Goal: Information Seeking & Learning: Check status

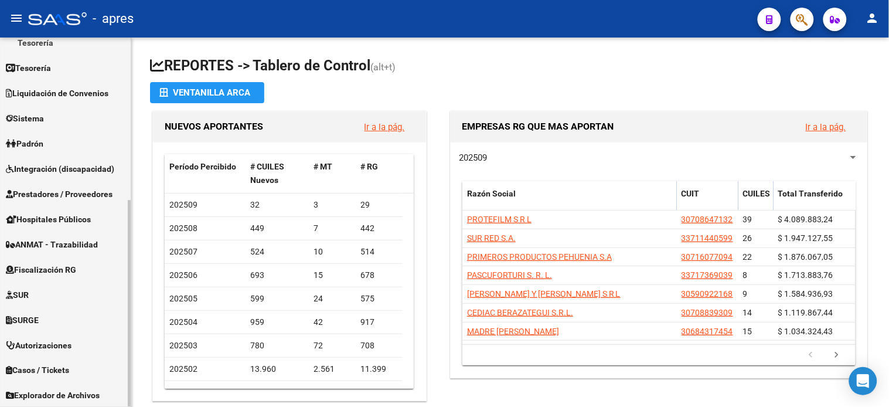
scroll to position [290, 0]
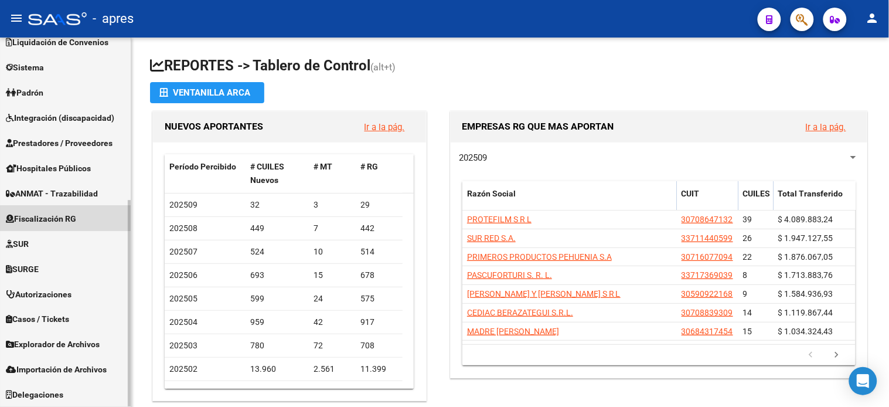
click at [70, 220] on span "Fiscalización RG" at bounding box center [41, 218] width 70 height 13
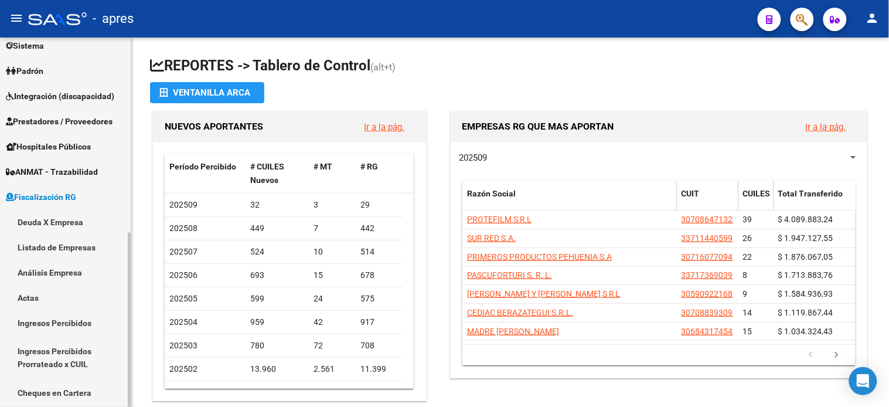
scroll to position [114, 0]
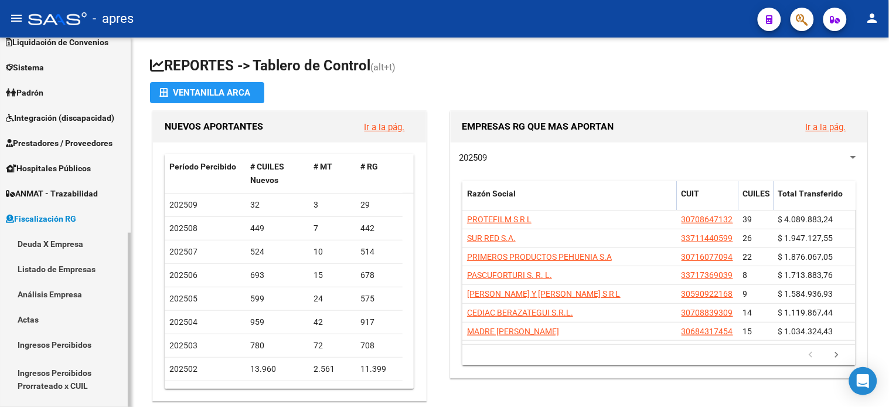
click at [63, 248] on link "Deuda X Empresa" at bounding box center [65, 243] width 131 height 25
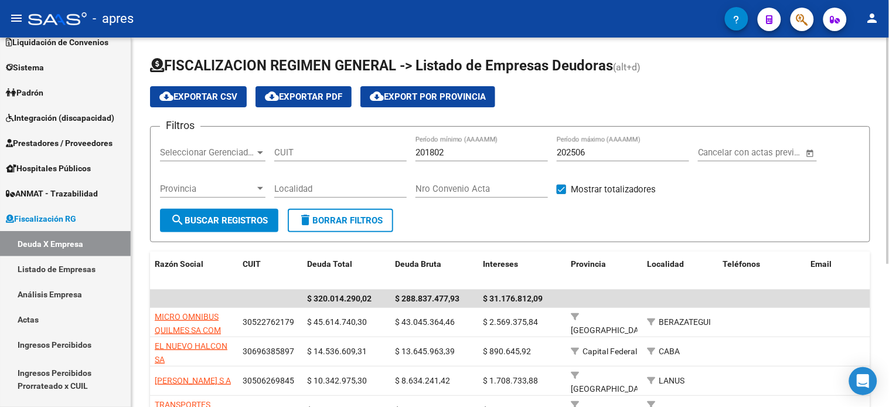
click at [611, 148] on input "202506" at bounding box center [623, 152] width 132 height 11
type input "202508"
click at [255, 223] on span "search Buscar Registros" at bounding box center [219, 220] width 97 height 11
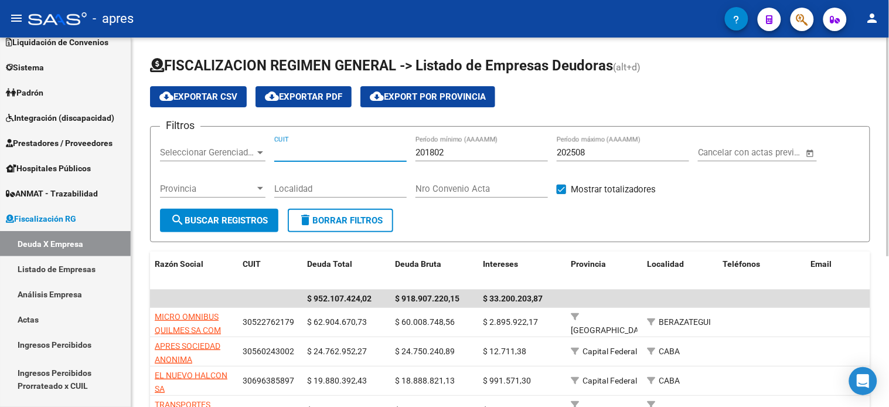
drag, startPoint x: 321, startPoint y: 155, endPoint x: 313, endPoint y: 161, distance: 9.2
click at [320, 155] on input "CUIT" at bounding box center [340, 152] width 132 height 11
paste input "30-71688889-0"
click at [220, 219] on span "search Buscar Registros" at bounding box center [219, 220] width 97 height 11
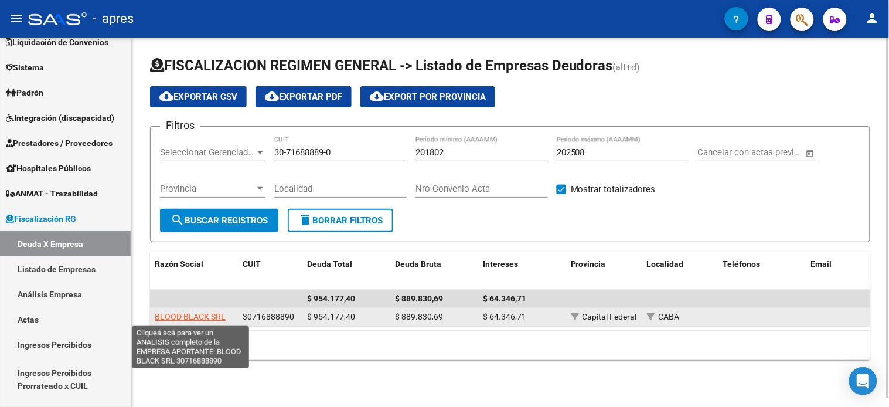
click at [210, 315] on span "BLOOD BLACK SRL" at bounding box center [190, 316] width 71 height 9
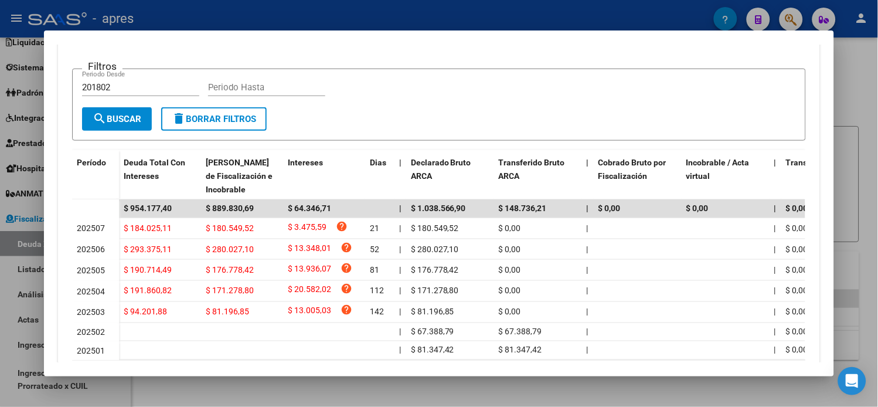
scroll to position [325, 0]
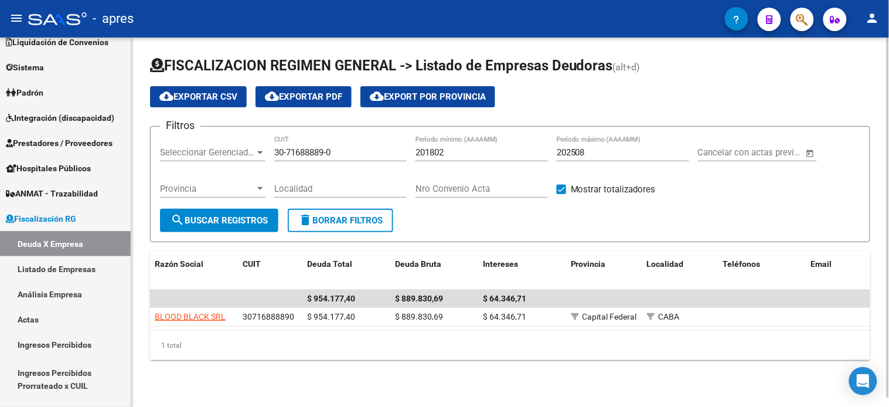
click at [301, 149] on input "30-71688889-0" at bounding box center [340, 152] width 132 height 11
paste input "20-17710757-4"
type input "20-17710757-4"
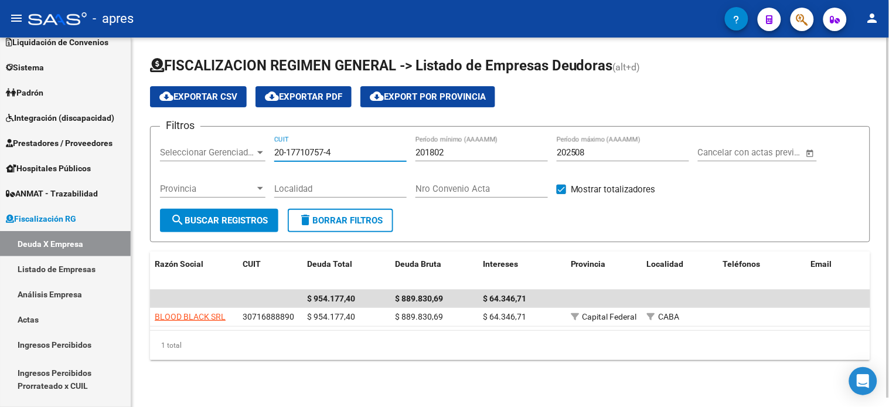
click at [257, 219] on span "search Buscar Registros" at bounding box center [219, 220] width 97 height 11
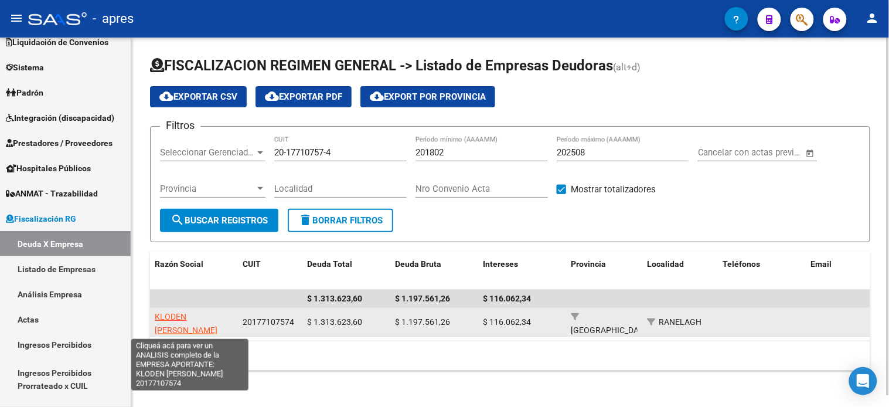
click at [202, 314] on span "KLODEN GUSTAVO GABRIEL" at bounding box center [186, 323] width 63 height 23
type textarea "20177107574"
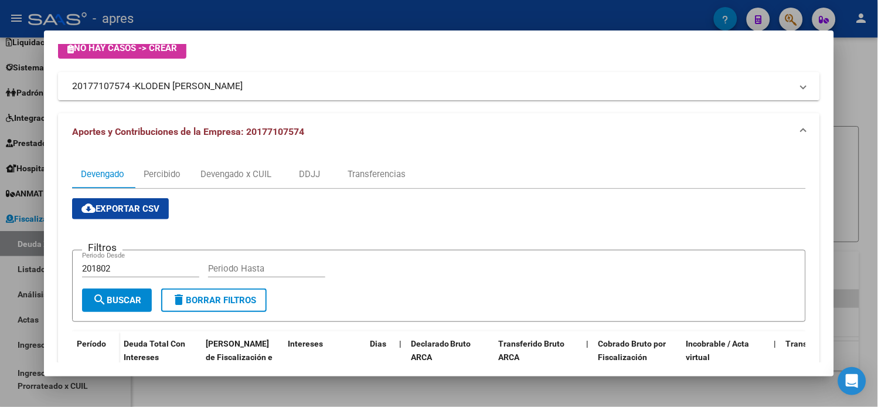
scroll to position [0, 0]
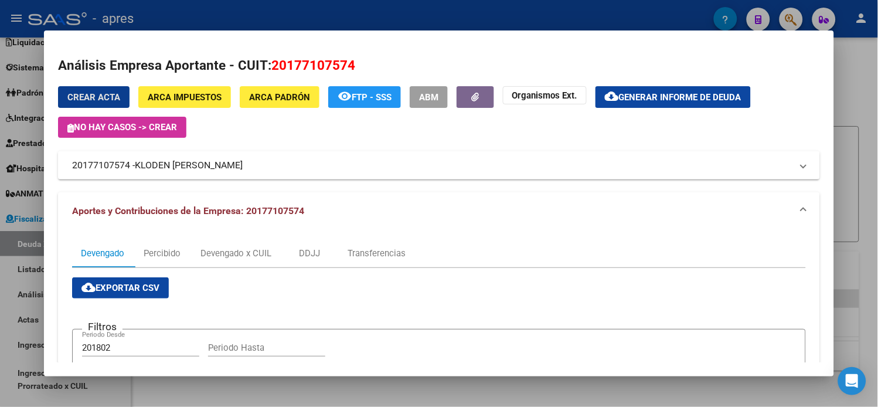
click at [652, 102] on span "Generar informe de deuda" at bounding box center [680, 97] width 122 height 11
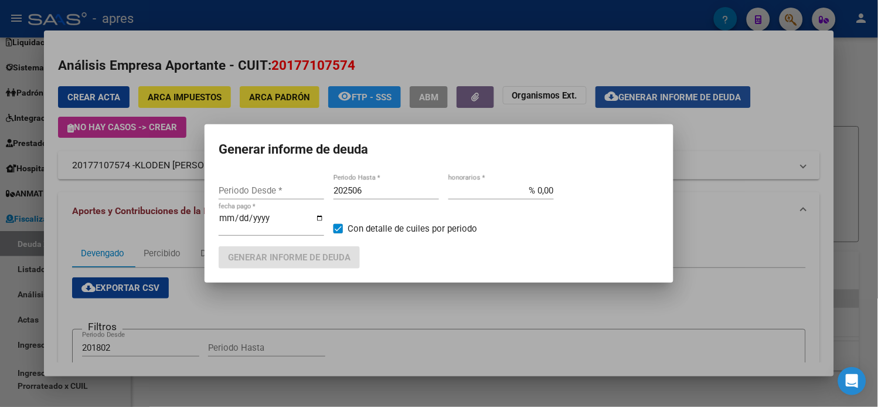
type input "201802"
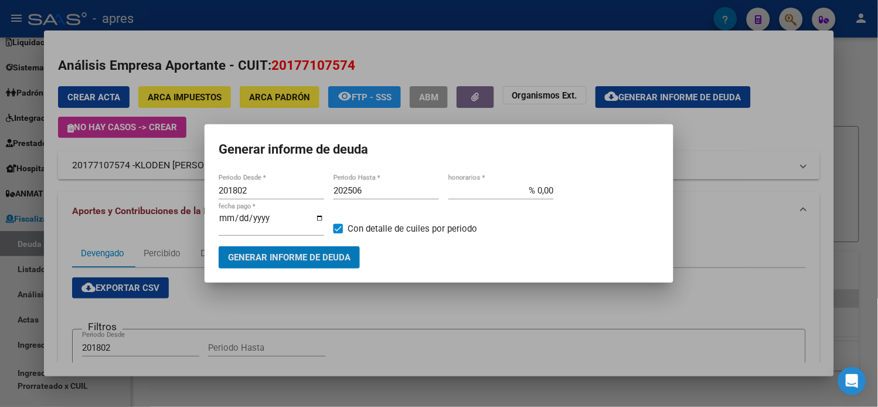
click at [376, 196] on input "202506" at bounding box center [385, 190] width 105 height 11
type input "202508"
click at [338, 251] on span "Generar informe de deuda" at bounding box center [289, 256] width 122 height 11
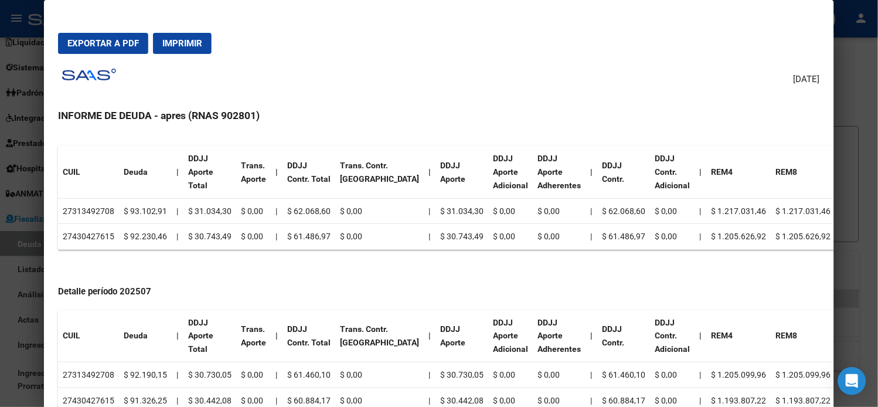
scroll to position [455, 0]
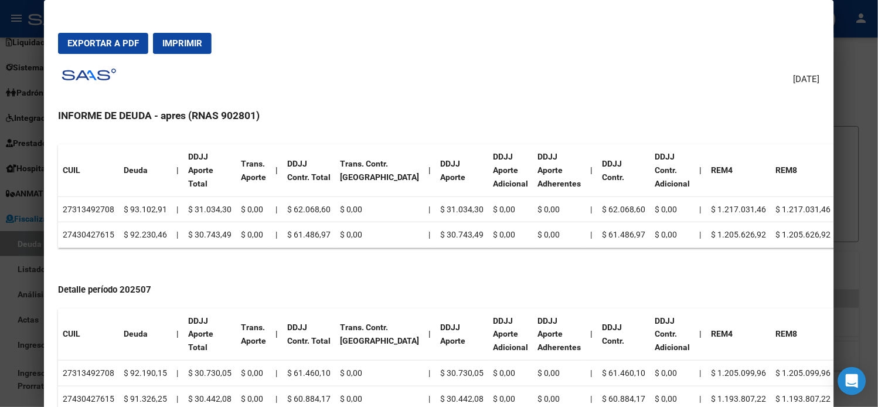
click at [101, 204] on td "27313492708" at bounding box center [88, 209] width 61 height 26
copy td "27313492708"
click at [97, 235] on td "27430427615" at bounding box center [88, 235] width 61 height 26
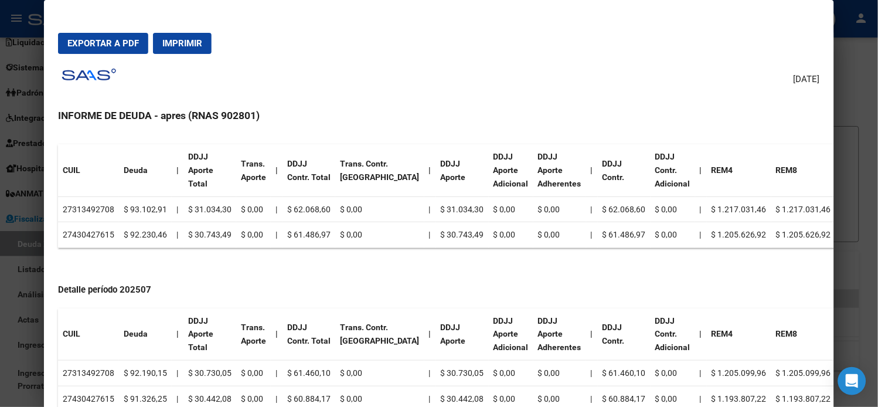
copy td "27430427615"
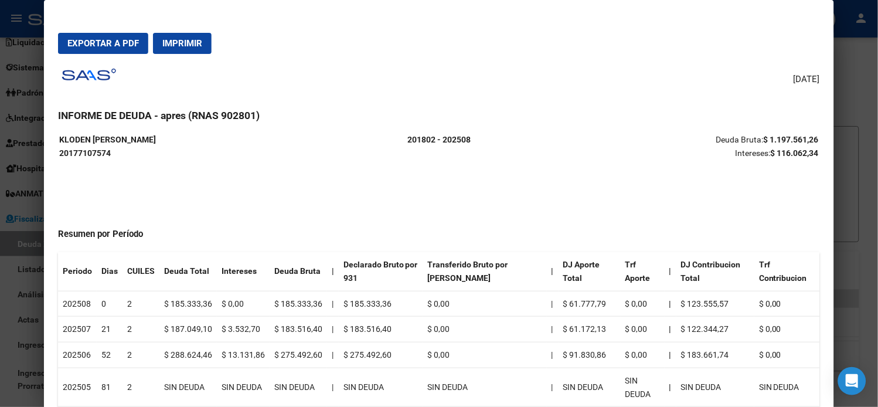
scroll to position [0, 0]
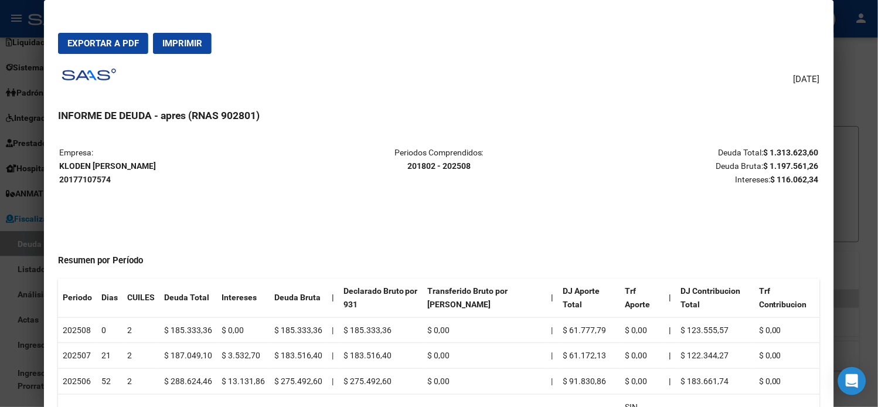
click at [114, 166] on strong "KLODEN GUSTAVO GABRIEL 20177107574" at bounding box center [107, 172] width 97 height 23
copy strong "KLODEN GUSTAVO GABRIEL"
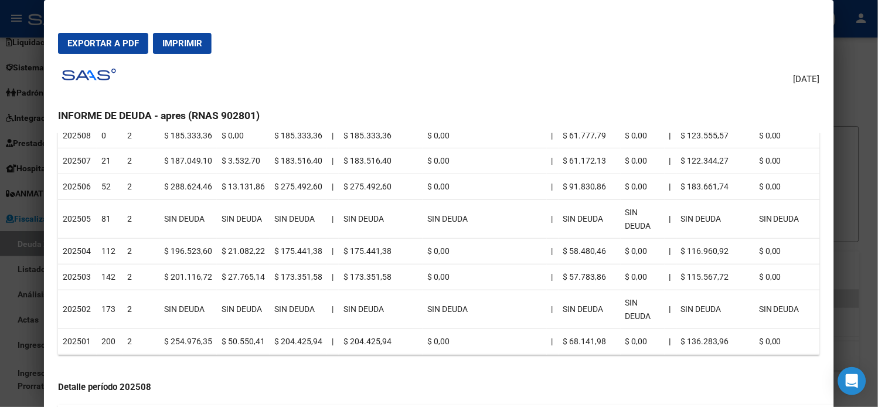
scroll to position [195, 0]
click at [2, 62] on div at bounding box center [439, 203] width 878 height 407
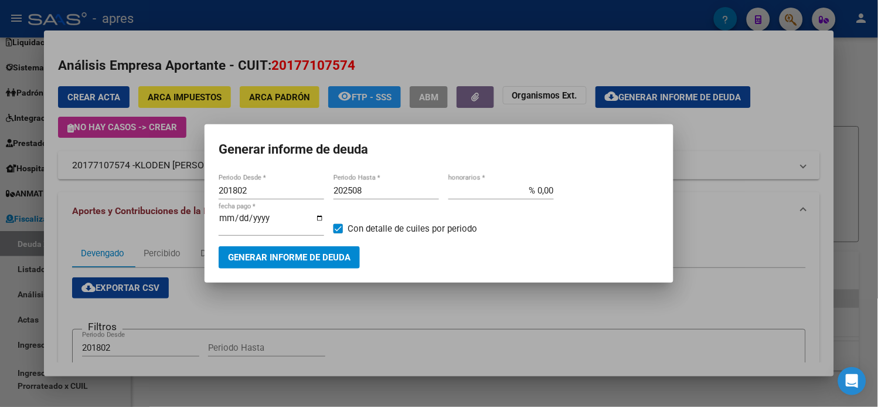
click at [3, 62] on div at bounding box center [439, 203] width 878 height 407
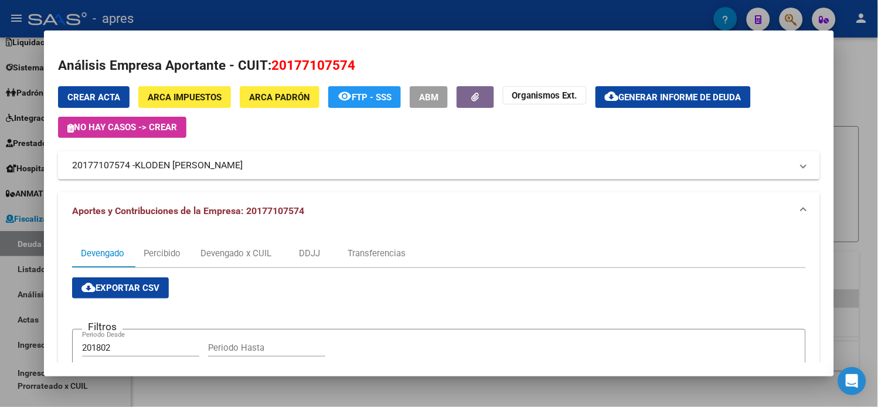
click at [6, 62] on div at bounding box center [439, 203] width 878 height 407
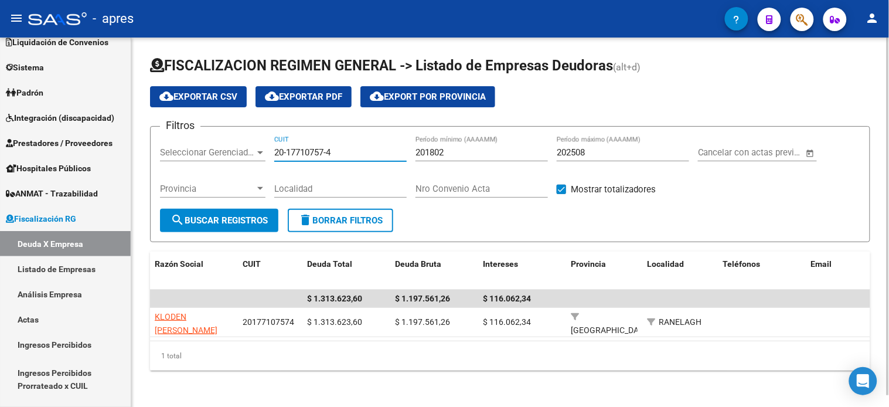
click at [309, 150] on input "20-17710757-4" at bounding box center [340, 152] width 132 height 11
drag, startPoint x: 309, startPoint y: 150, endPoint x: 297, endPoint y: 165, distance: 19.6
click at [309, 150] on input "20-17710757-4" at bounding box center [340, 152] width 132 height 11
paste input "7-26819975-1"
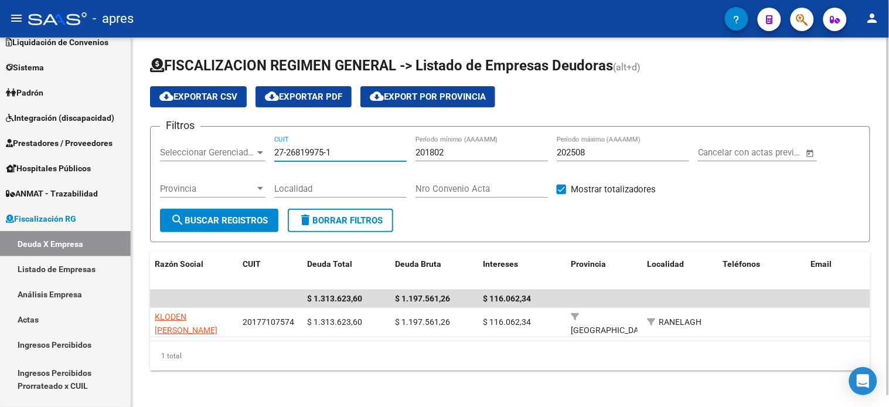
type input "27-26819975-1"
click at [250, 220] on span "search Buscar Registros" at bounding box center [219, 220] width 97 height 11
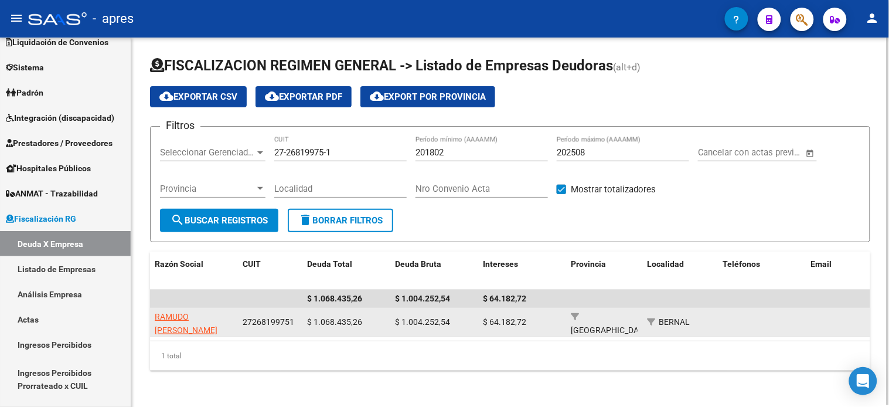
click at [188, 315] on span "RAMUDO DANIELA" at bounding box center [186, 323] width 63 height 23
type textarea "27268199751"
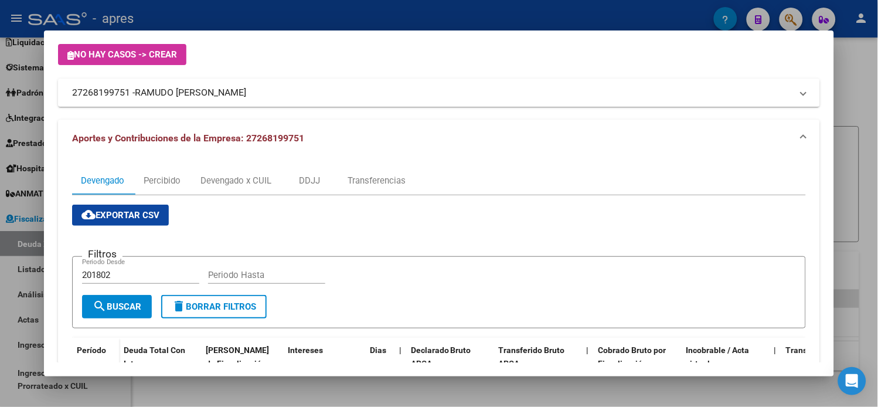
scroll to position [0, 0]
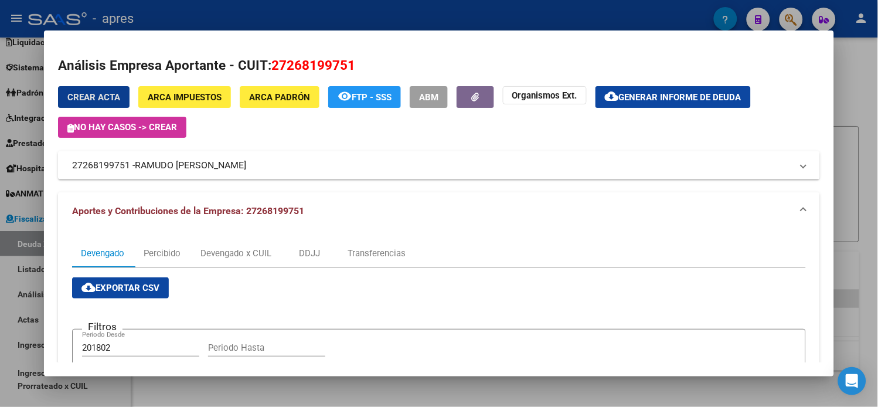
click at [680, 100] on span "Generar informe de deuda" at bounding box center [680, 97] width 122 height 11
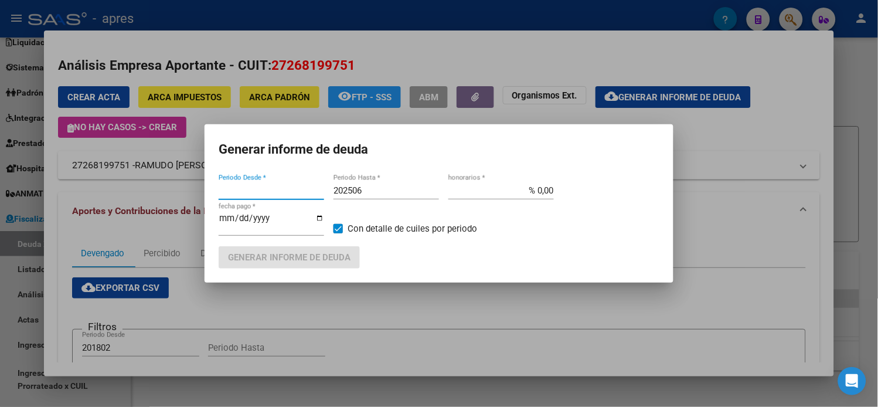
type input "201802"
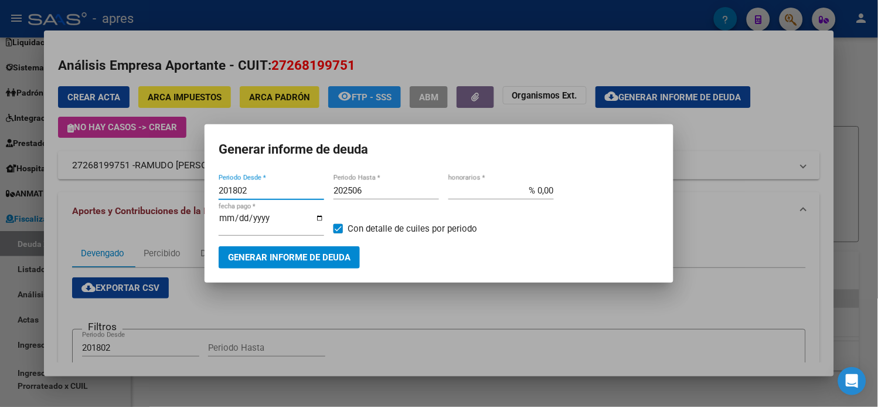
click at [369, 196] on input "202506" at bounding box center [385, 190] width 105 height 11
type input "202508"
click at [318, 255] on span "Generar informe de deuda" at bounding box center [289, 258] width 122 height 11
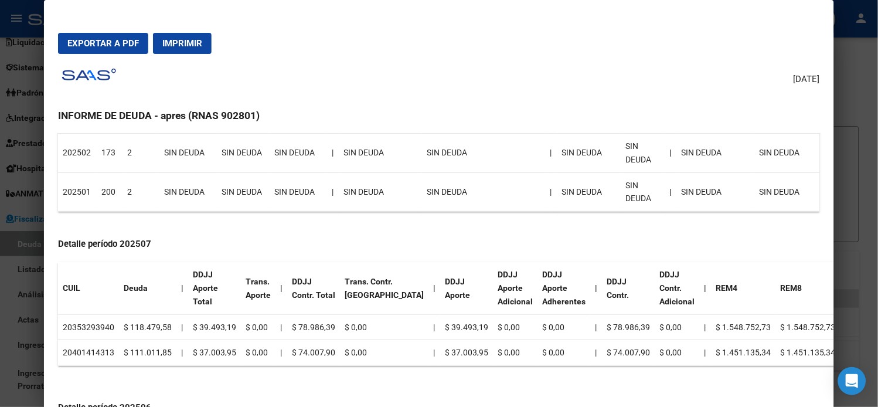
scroll to position [390, 0]
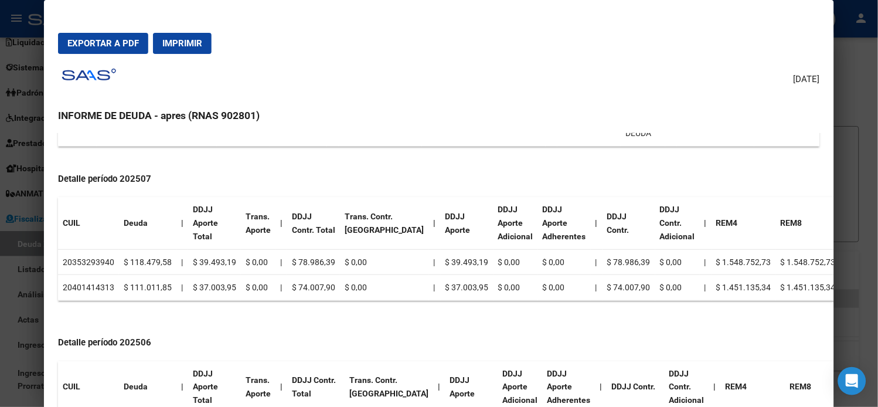
click at [92, 262] on td "20353293940" at bounding box center [88, 262] width 61 height 26
copy td "20353293940"
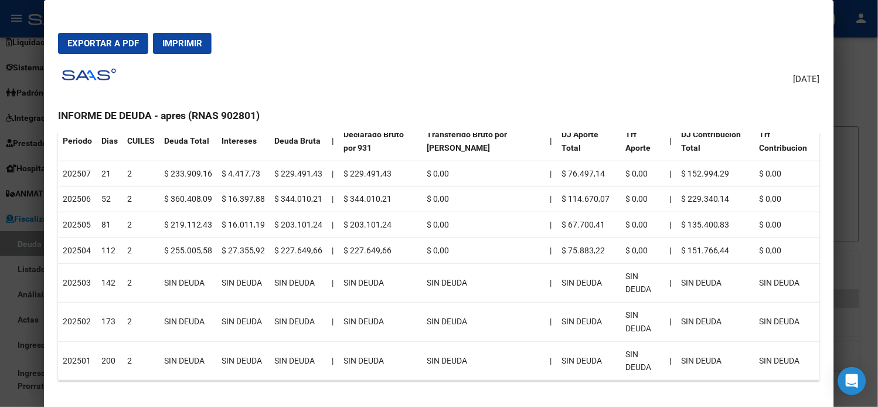
scroll to position [0, 0]
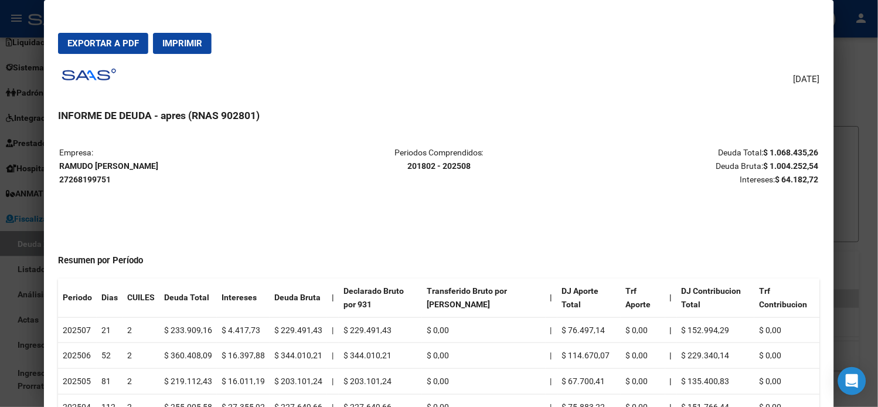
click at [103, 168] on strong "RAMUDO DANIELA 27268199751" at bounding box center [108, 172] width 99 height 23
copy strong "RAMUDO DANIELA"
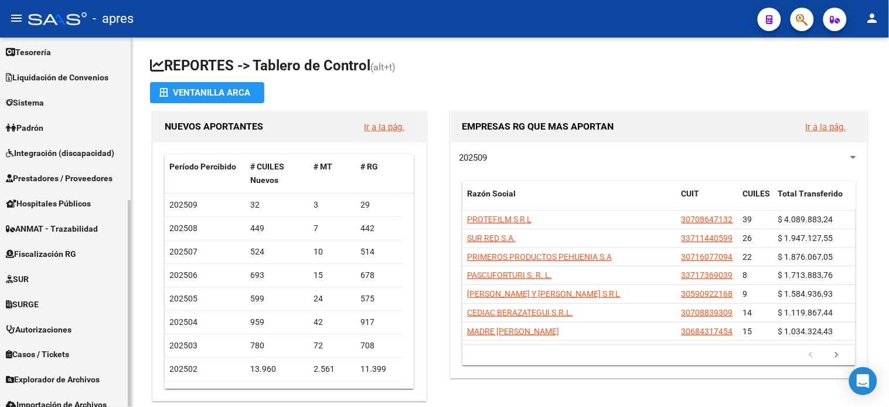
scroll to position [290, 0]
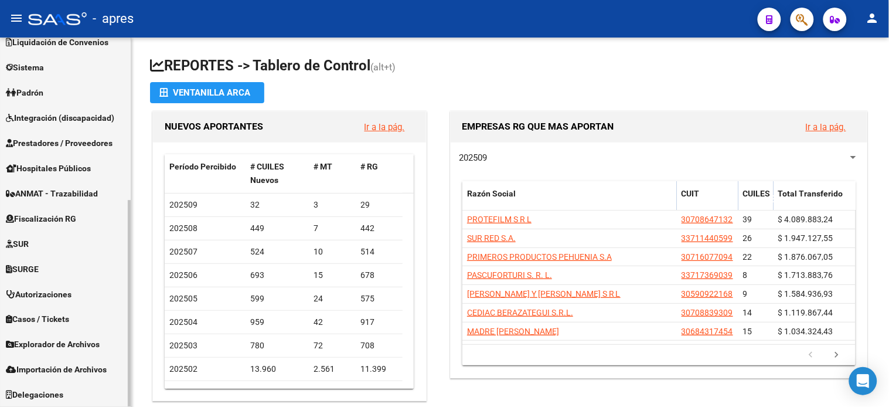
click at [63, 216] on span "Fiscalización RG" at bounding box center [41, 218] width 70 height 13
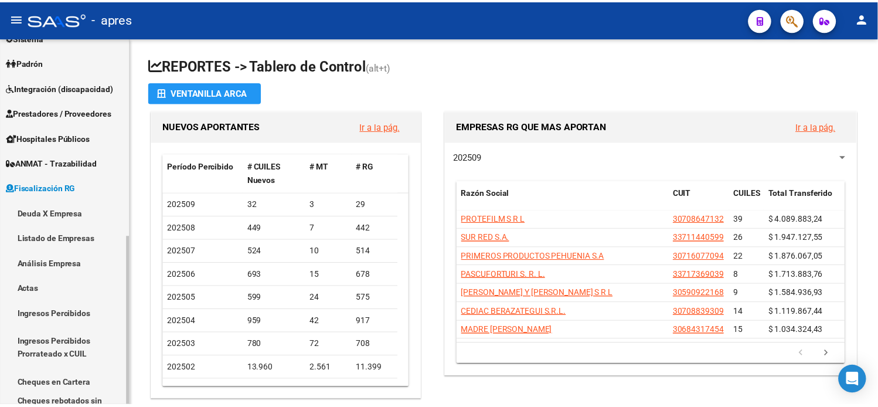
scroll to position [114, 0]
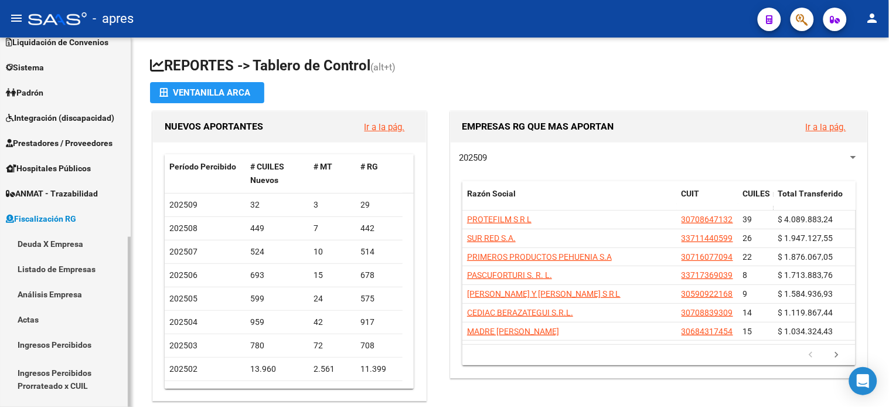
click at [53, 248] on link "Deuda X Empresa" at bounding box center [65, 243] width 131 height 25
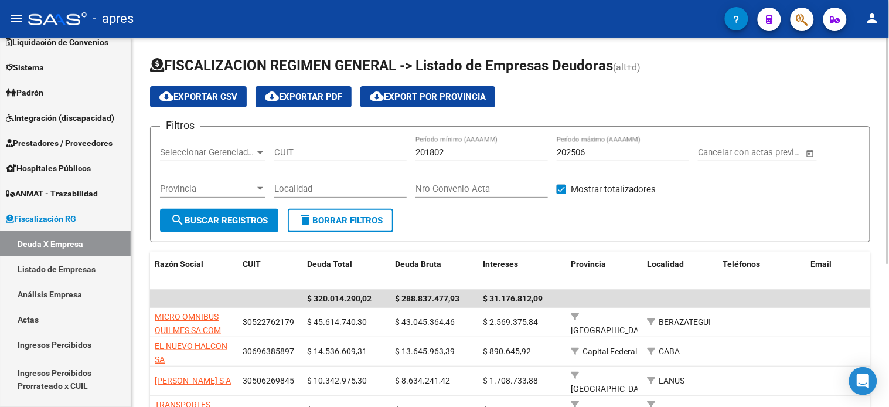
drag, startPoint x: 340, startPoint y: 151, endPoint x: 352, endPoint y: 152, distance: 11.9
click at [340, 151] on input "CUIT" at bounding box center [340, 152] width 132 height 11
paste input "30-71787294-7"
type input "30-71787294-7"
click at [601, 155] on input "202506" at bounding box center [623, 152] width 132 height 11
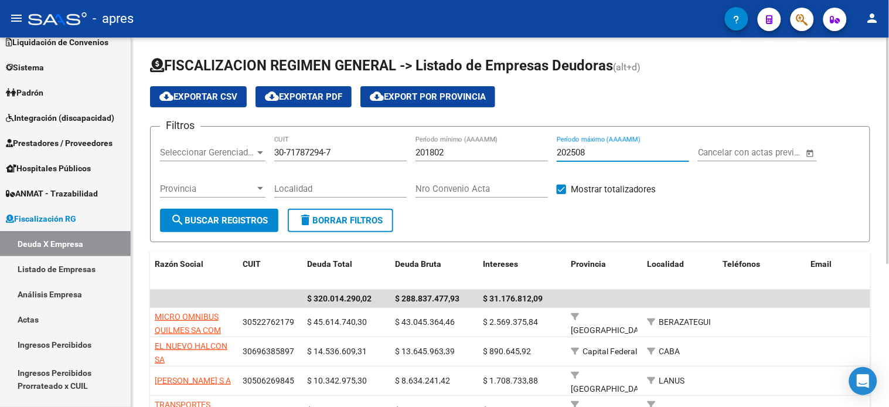
type input "202508"
click at [235, 213] on button "search Buscar Registros" at bounding box center [219, 220] width 118 height 23
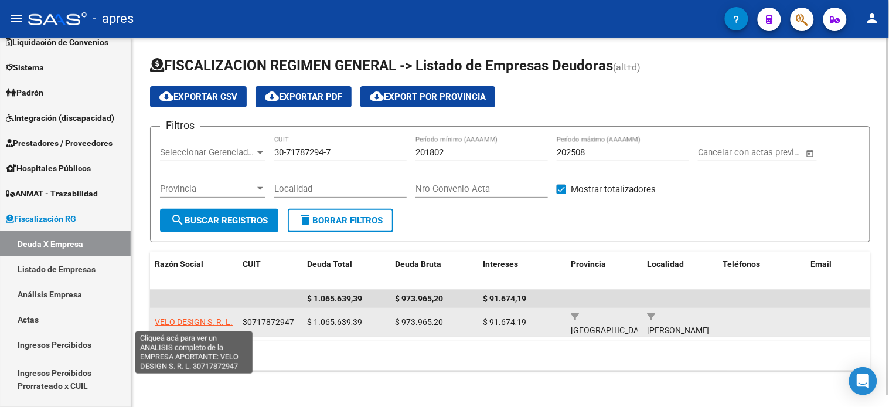
click at [196, 323] on span "VELO DESIGN S. R. L." at bounding box center [194, 321] width 78 height 9
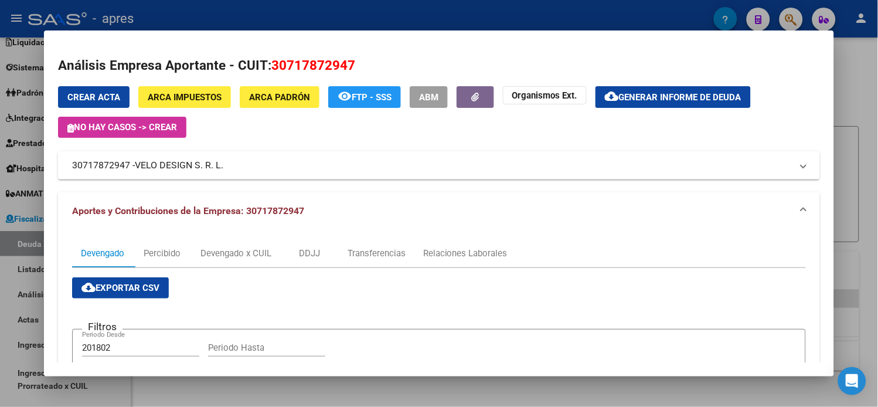
click at [629, 100] on span "Generar informe de deuda" at bounding box center [680, 97] width 122 height 11
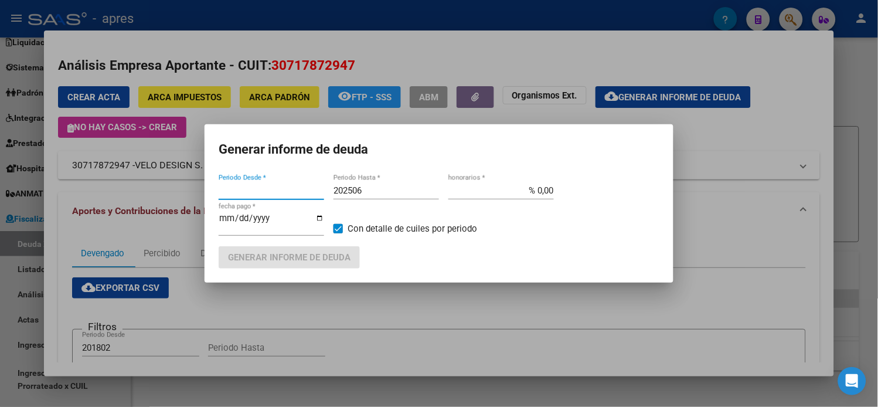
type input "201802"
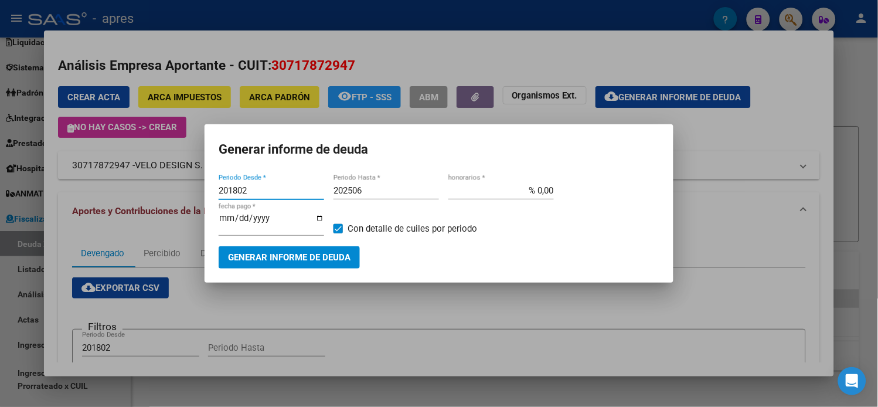
click at [383, 195] on input "202506" at bounding box center [385, 190] width 105 height 11
type input "202508"
click at [302, 253] on span "Generar informe de deuda" at bounding box center [289, 258] width 122 height 11
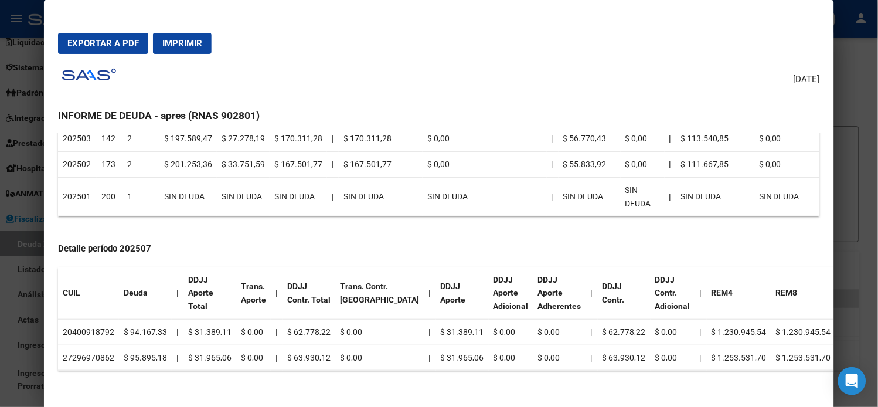
scroll to position [325, 0]
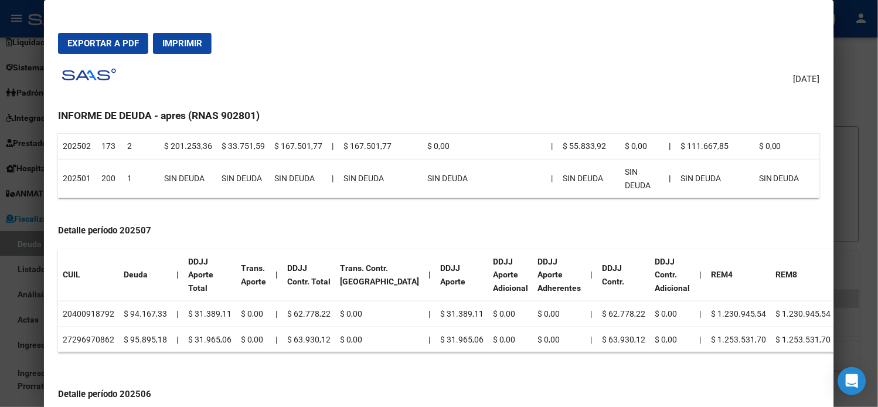
click at [96, 312] on td "20400918792" at bounding box center [88, 314] width 61 height 26
copy td "20400918792"
click at [95, 332] on td "27296970862" at bounding box center [88, 339] width 61 height 26
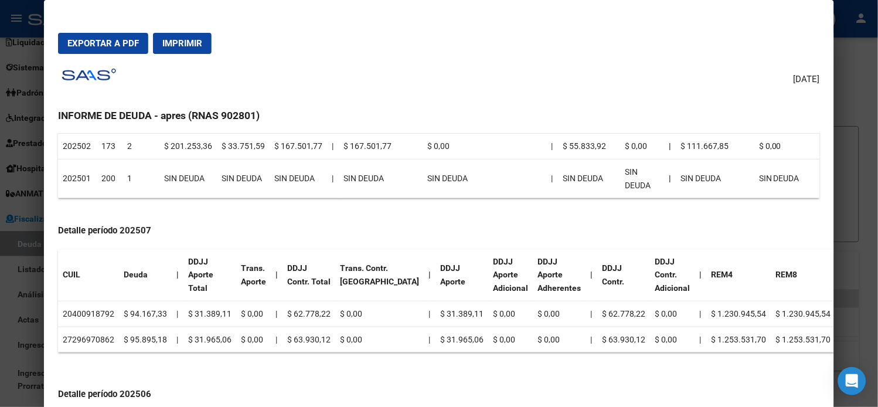
copy td "27296970862"
click at [102, 308] on td "20400918792" at bounding box center [88, 314] width 61 height 26
copy td "20400918792"
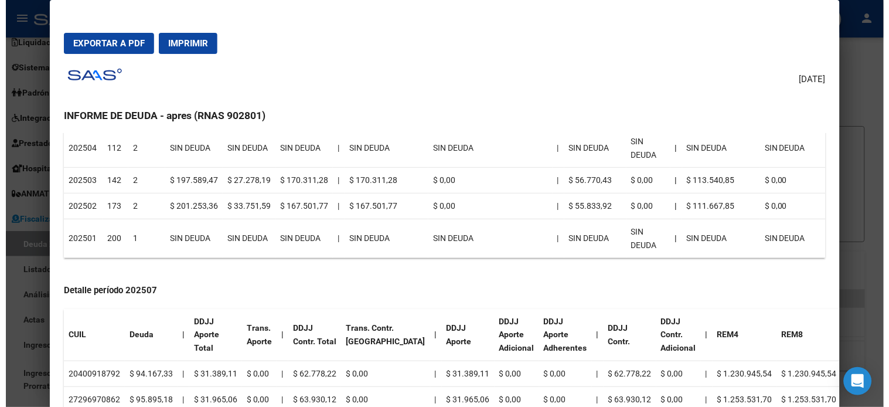
scroll to position [0, 0]
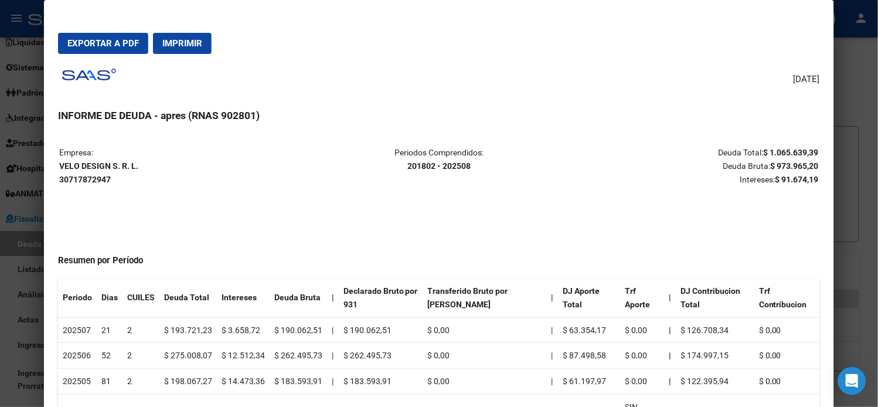
click at [96, 165] on strong "VELO DESIGN S. R. L. 30717872947" at bounding box center [98, 172] width 79 height 23
copy strong "VELO DESIGN S. R. L."
click at [4, 91] on div at bounding box center [439, 203] width 878 height 407
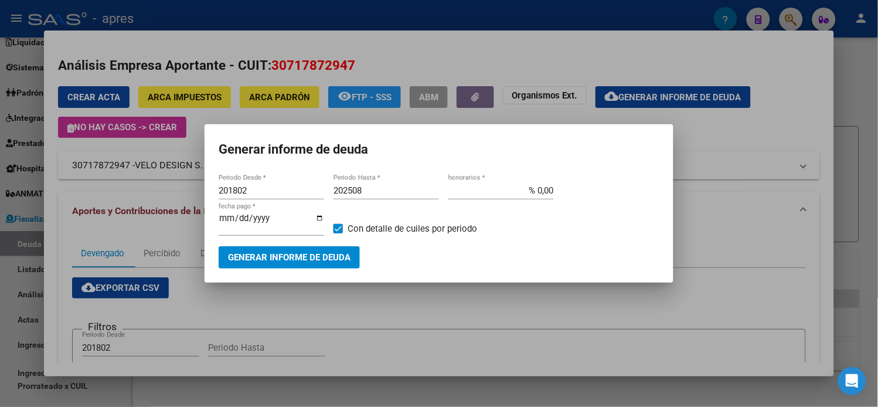
click at [5, 91] on div at bounding box center [439, 203] width 878 height 407
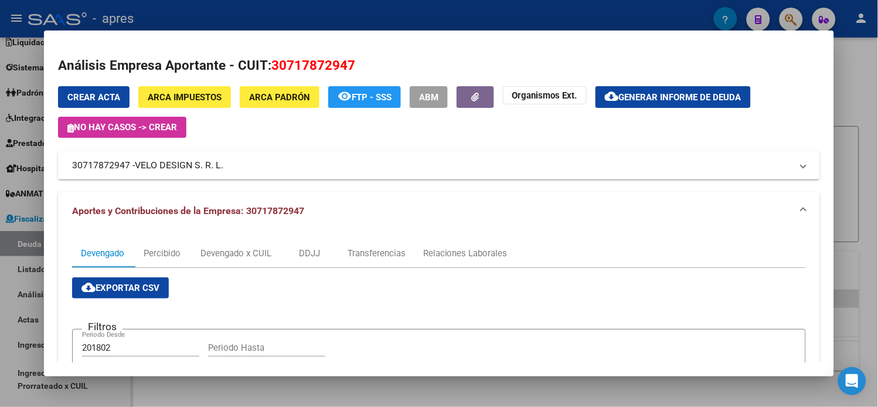
click at [13, 92] on div at bounding box center [439, 203] width 878 height 407
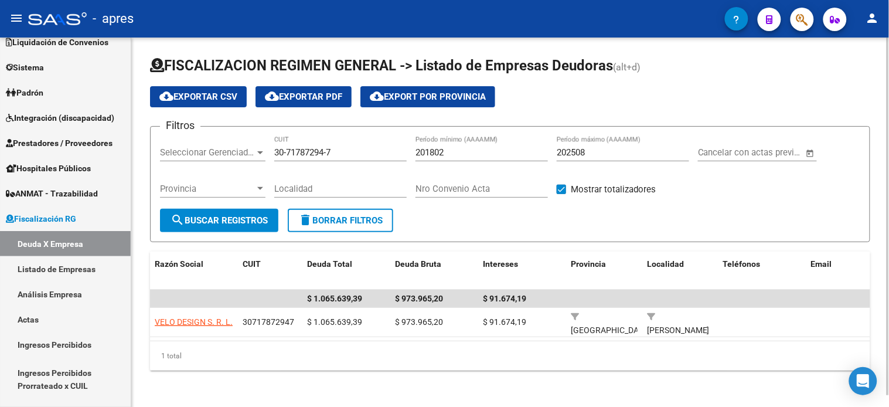
click at [326, 150] on input "30-71787294-7" at bounding box center [340, 152] width 132 height 11
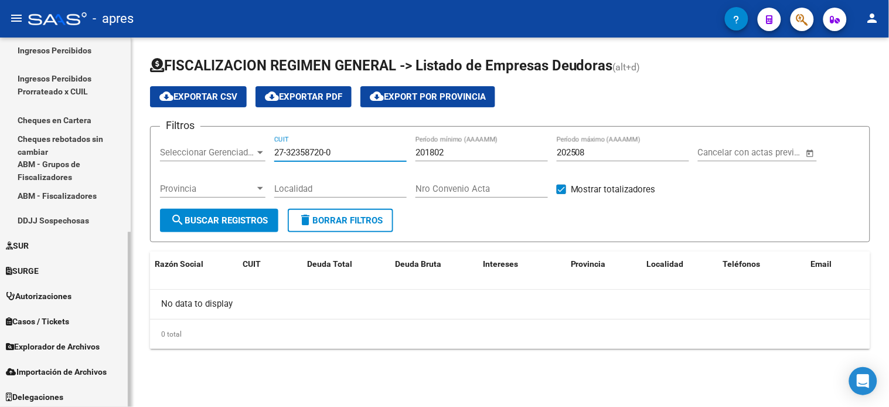
scroll to position [410, 0]
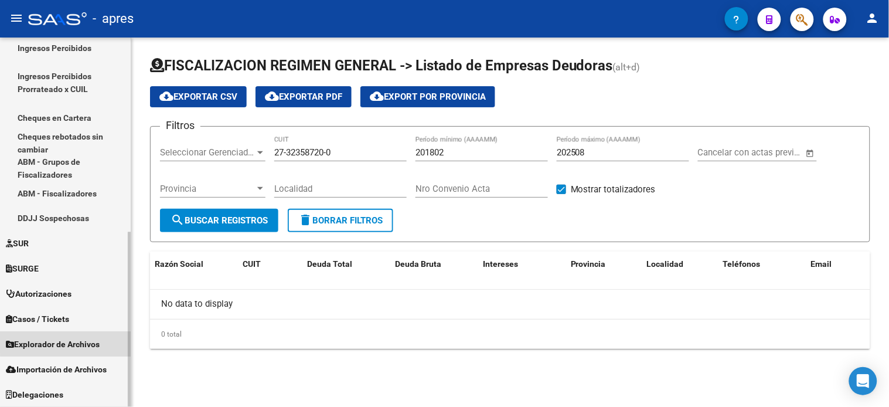
click at [75, 340] on span "Explorador de Archivos" at bounding box center [53, 344] width 94 height 13
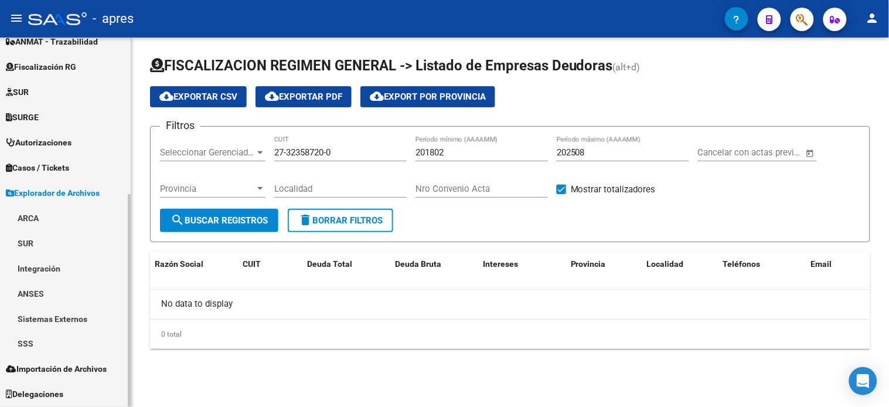
scroll to position [265, 0]
click at [55, 216] on link "ARCA" at bounding box center [65, 218] width 131 height 25
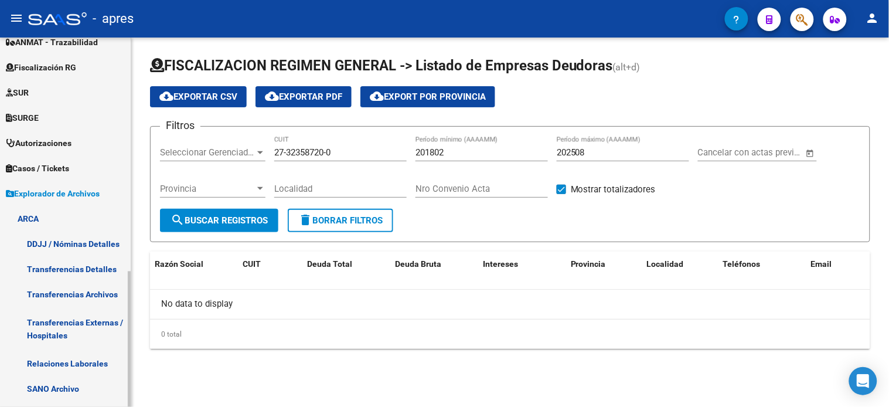
scroll to position [395, 0]
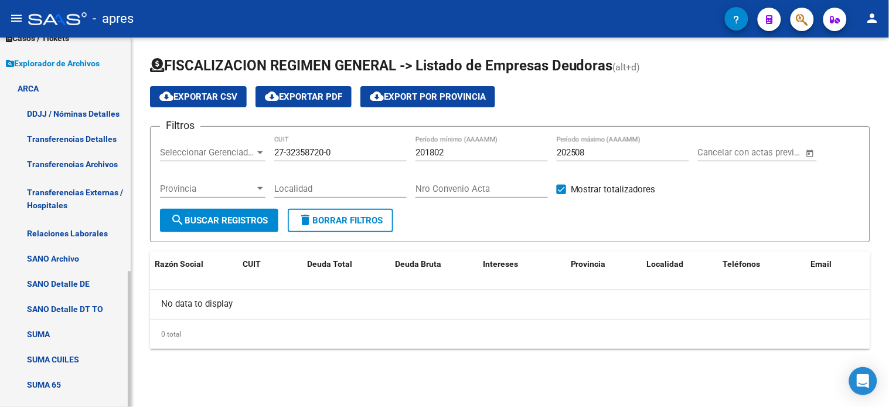
click at [49, 62] on span "Explorador de Archivos" at bounding box center [53, 63] width 94 height 13
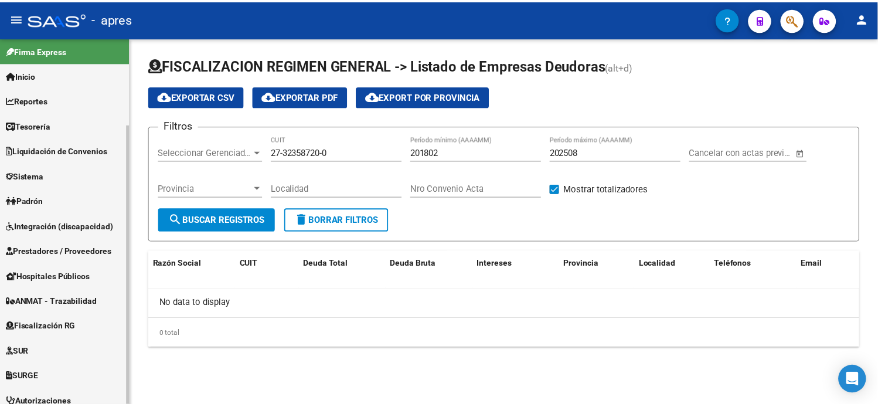
scroll to position [0, 0]
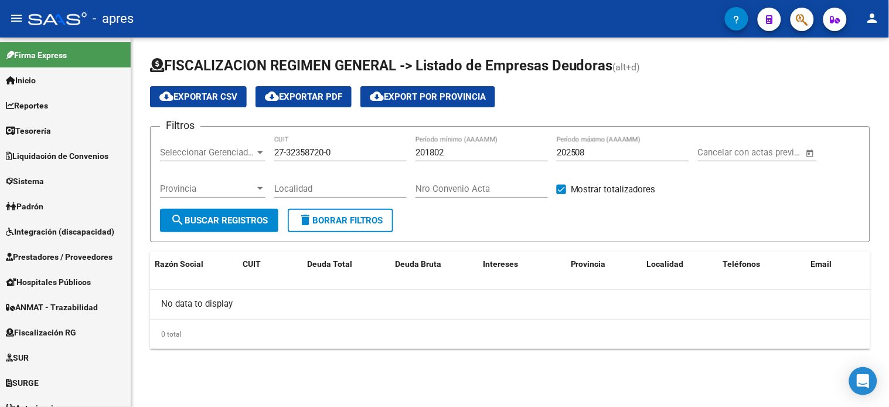
click at [306, 150] on input "27-32358720-0" at bounding box center [340, 152] width 132 height 11
paste input "30-71787294-7"
click at [220, 217] on span "search Buscar Registros" at bounding box center [219, 220] width 97 height 11
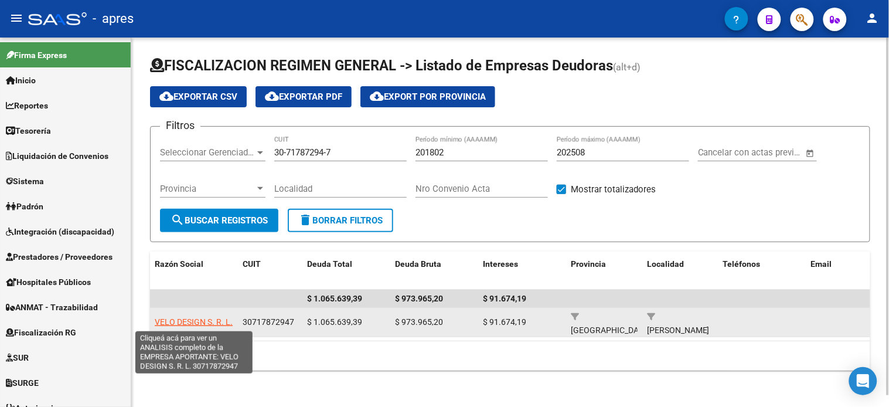
click at [188, 324] on span "VELO DESIGN S. R. L." at bounding box center [194, 321] width 78 height 9
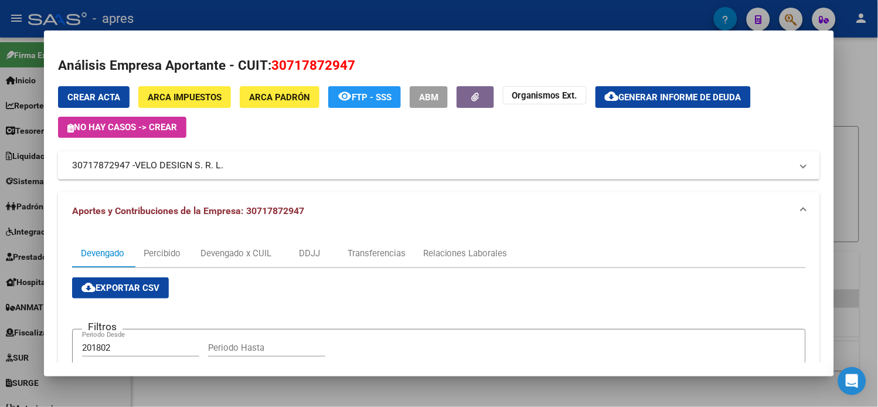
click at [72, 166] on mat-panel-title "30717872947 - VELO DESIGN S. R. L." at bounding box center [432, 165] width 720 height 14
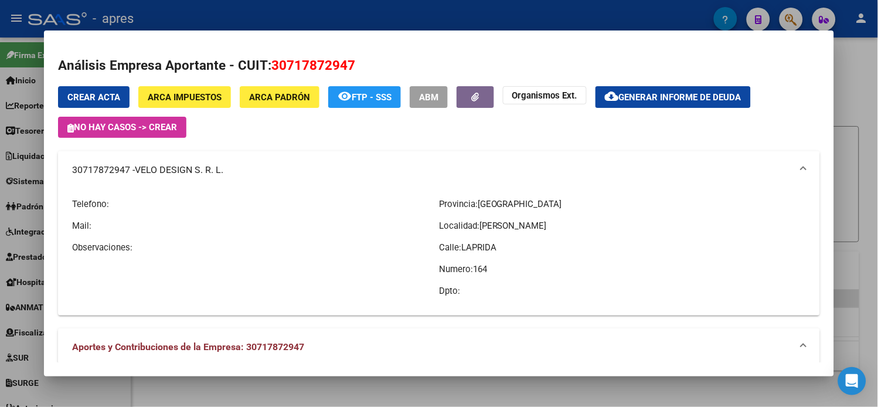
copy mat-panel-title "30717872947"
drag, startPoint x: 65, startPoint y: 172, endPoint x: 173, endPoint y: 299, distance: 167.2
click at [173, 299] on mat-expansion-panel "30717872947 - VELO DESIGN S. R. L. Telefono: Mail: Observaciones: Provincia: Bu…" at bounding box center [439, 233] width 762 height 164
click at [200, 174] on span "VELO DESIGN S. R. L." at bounding box center [179, 170] width 88 height 14
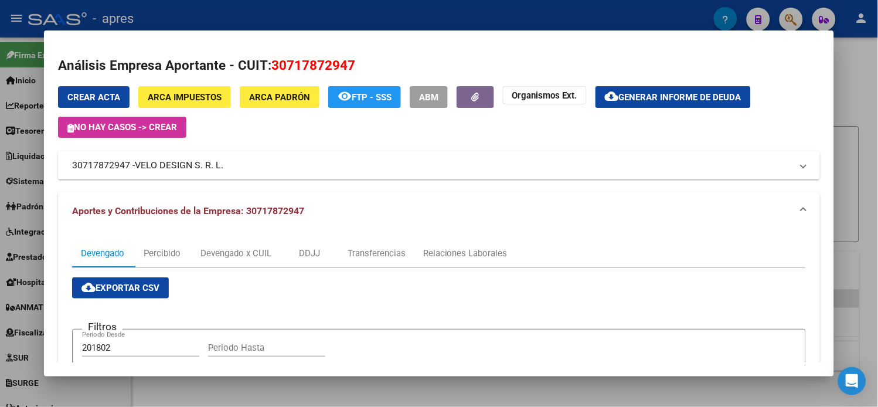
copy span "VELO DESIGN S. R. L."
drag, startPoint x: 131, startPoint y: 165, endPoint x: 305, endPoint y: 237, distance: 187.8
click at [215, 171] on span "VELO DESIGN S. R. L." at bounding box center [179, 165] width 88 height 14
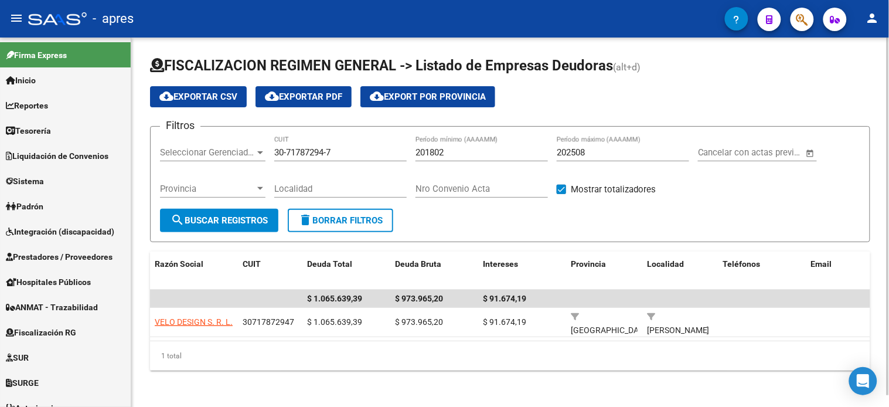
click at [311, 156] on input "30-71787294-7" at bounding box center [340, 152] width 132 height 11
paste input "27-26819975-1"
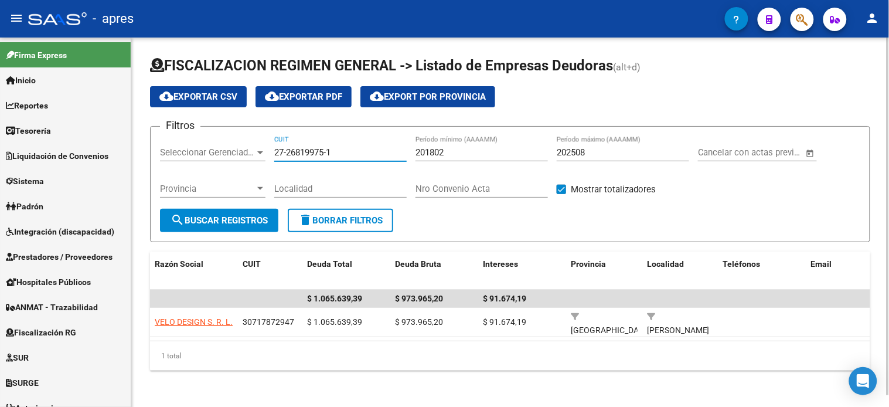
type input "27-26819975-1"
click at [217, 219] on span "search Buscar Registros" at bounding box center [219, 220] width 97 height 11
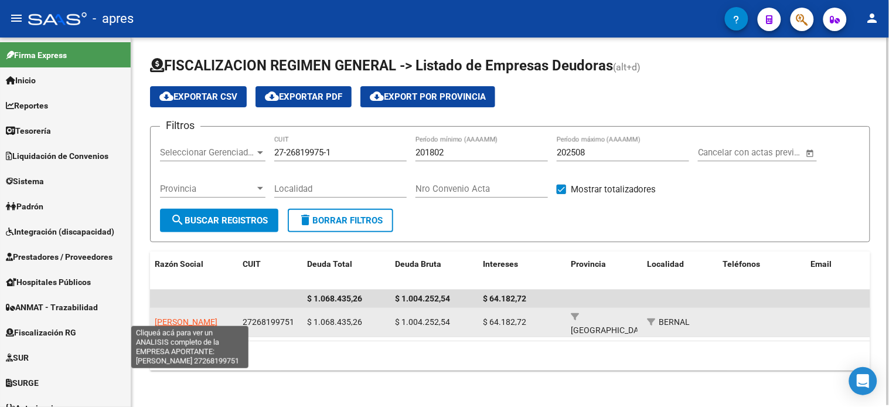
click at [194, 319] on span "RAMUDO DANIELA" at bounding box center [186, 321] width 63 height 9
type textarea "27268199751"
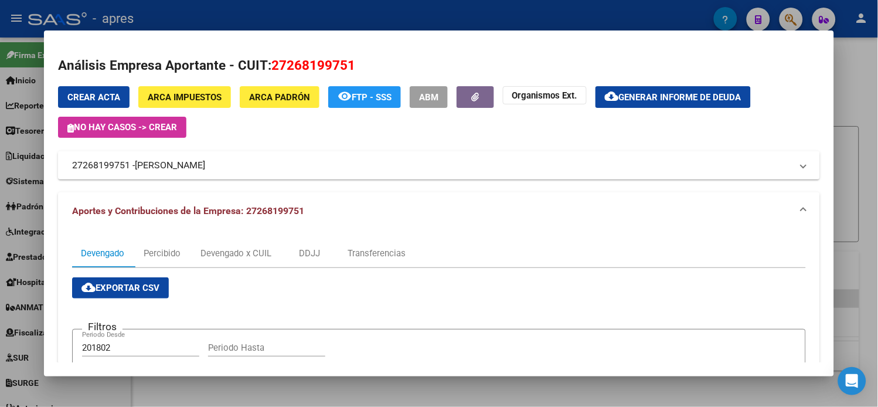
drag, startPoint x: 131, startPoint y: 165, endPoint x: 206, endPoint y: 170, distance: 75.1
click at [205, 171] on span "RAMUDO DANIELA" at bounding box center [170, 165] width 70 height 14
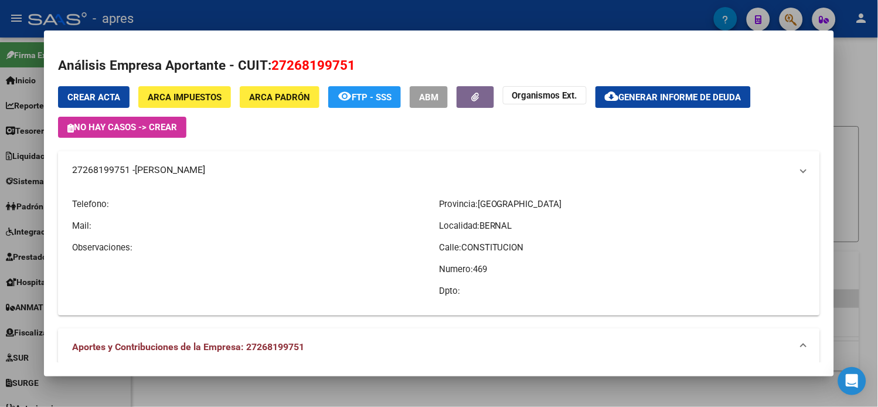
copy span "RAMUDO DANIELA"
copy mat-panel-title "27268199751"
drag, startPoint x: 67, startPoint y: 171, endPoint x: 121, endPoint y: 176, distance: 54.8
click at [121, 176] on mat-panel-title "27268199751 - RAMUDO DANIELA" at bounding box center [432, 170] width 720 height 14
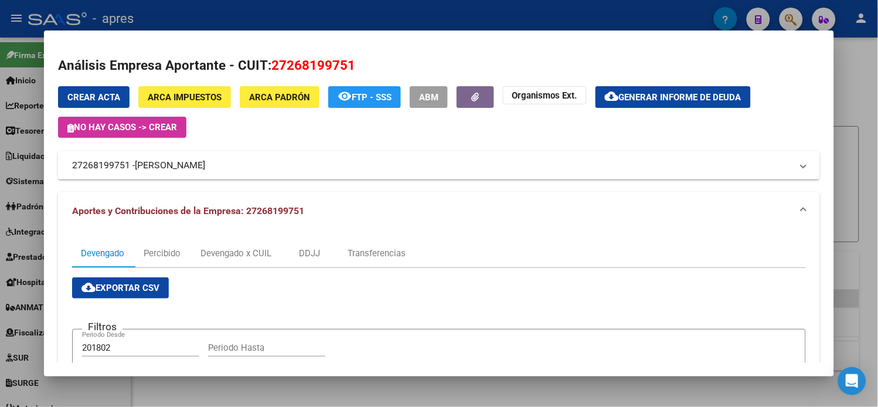
click at [861, 50] on div at bounding box center [439, 203] width 878 height 407
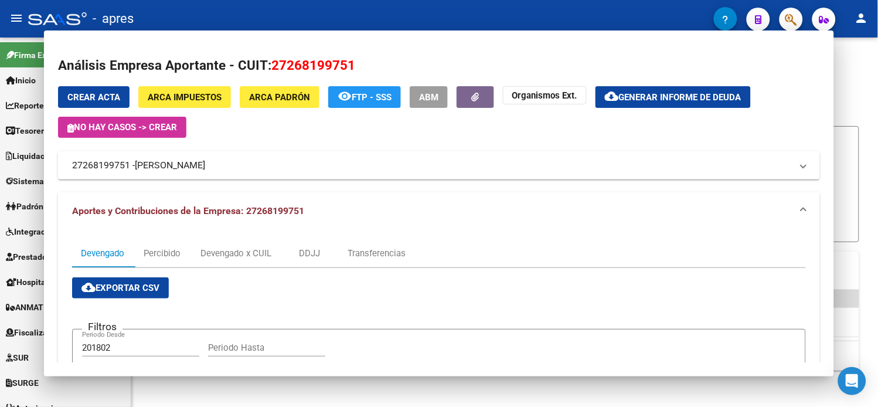
click at [861, 50] on div "FISCALIZACION REGIMEN GENERAL -> Listado de Empresas Deudoras (alt+d) cloud_dow…" at bounding box center [504, 223] width 747 height 370
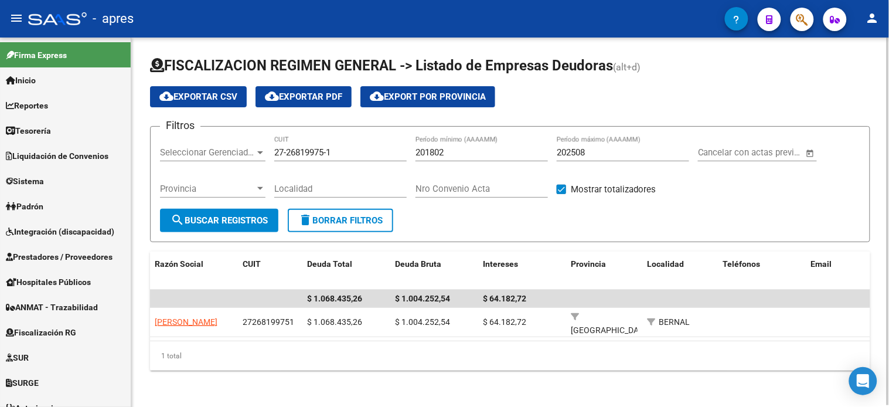
click at [299, 156] on input "27-26819975-1" at bounding box center [340, 152] width 132 height 11
paste input "0-26505422-7"
type input "20-26505422-7"
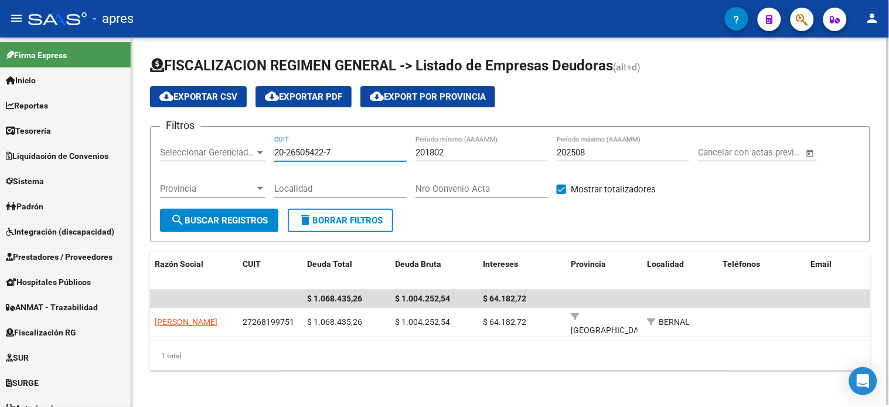
click at [248, 219] on span "search Buscar Registros" at bounding box center [219, 220] width 97 height 11
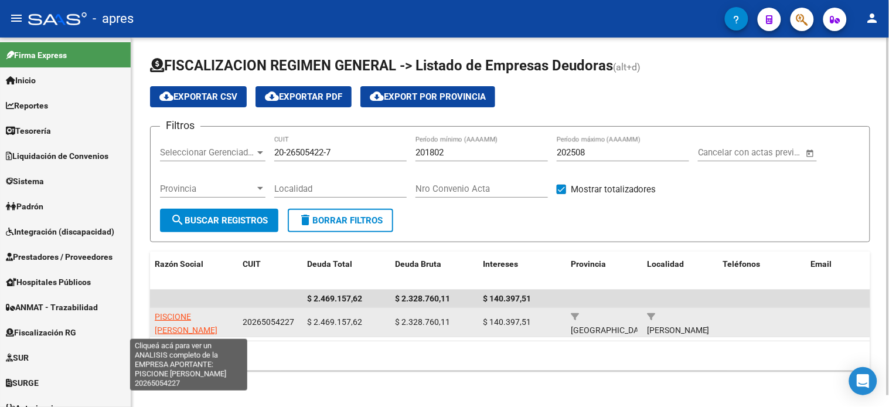
click at [188, 316] on span "PISCIONE [PERSON_NAME]" at bounding box center [186, 323] width 63 height 23
type textarea "20265054227"
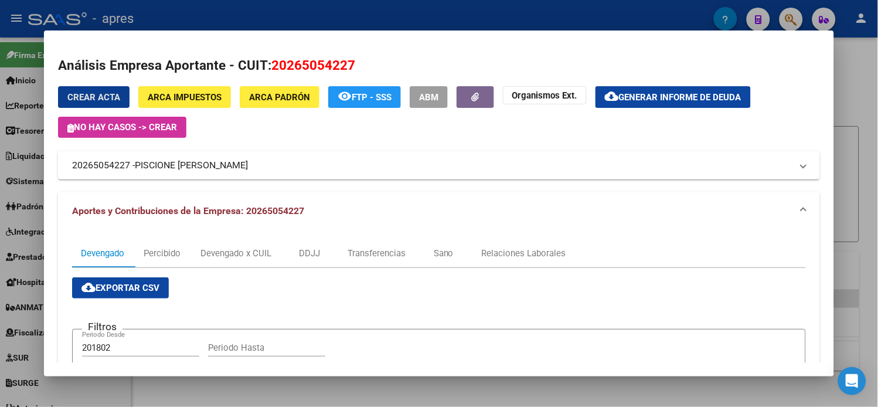
click at [667, 94] on span "Generar informe de deuda" at bounding box center [680, 97] width 122 height 11
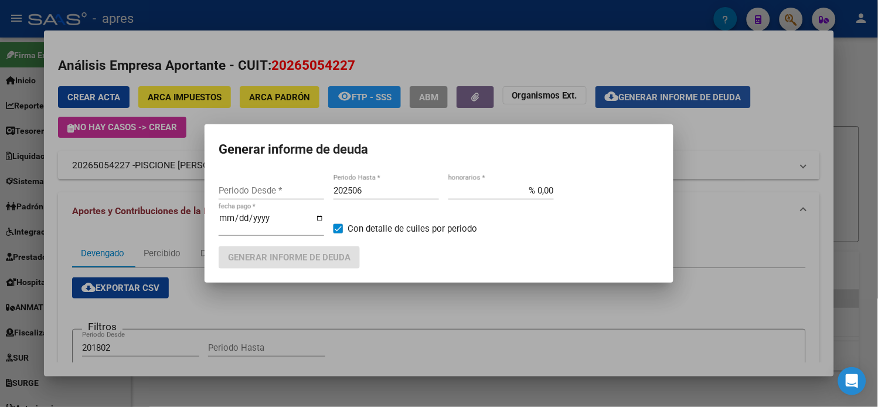
type input "201802"
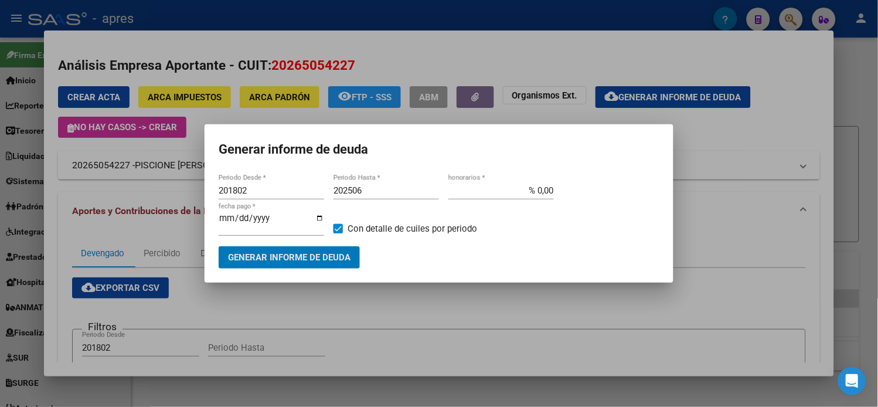
click at [378, 196] on input "202506" at bounding box center [385, 190] width 105 height 11
type input "202508"
click at [343, 253] on span "Generar informe de deuda" at bounding box center [289, 258] width 122 height 11
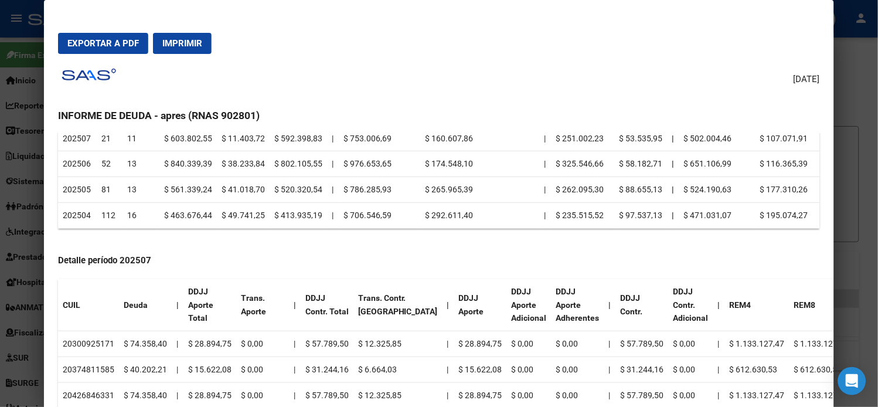
scroll to position [195, 0]
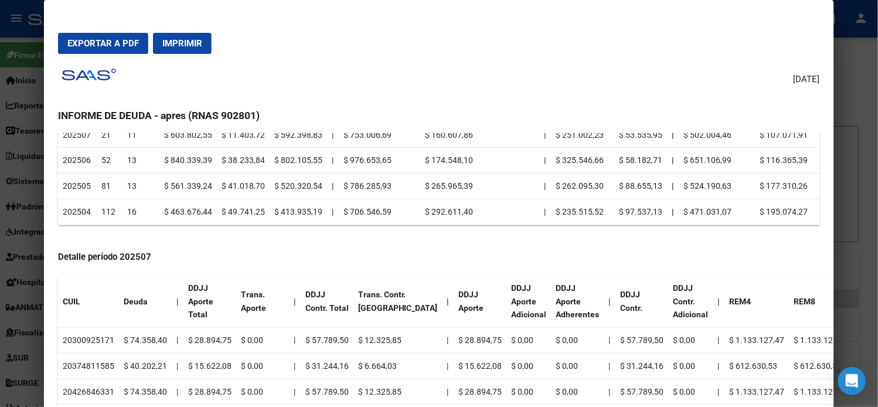
click at [88, 340] on td "20300925171" at bounding box center [88, 341] width 61 height 26
copy td "20300925171"
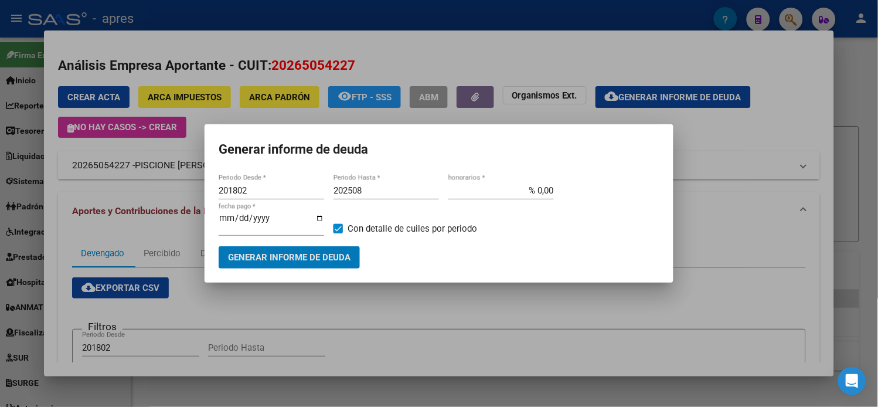
click at [313, 259] on span "Generar informe de deuda" at bounding box center [289, 258] width 122 height 11
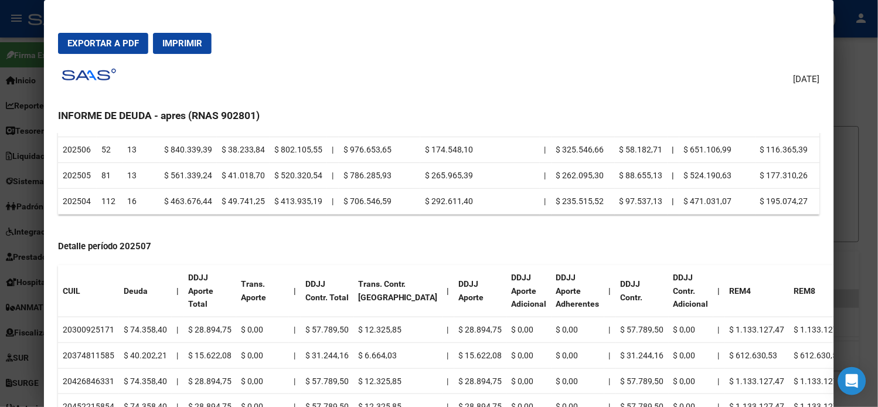
scroll to position [213, 0]
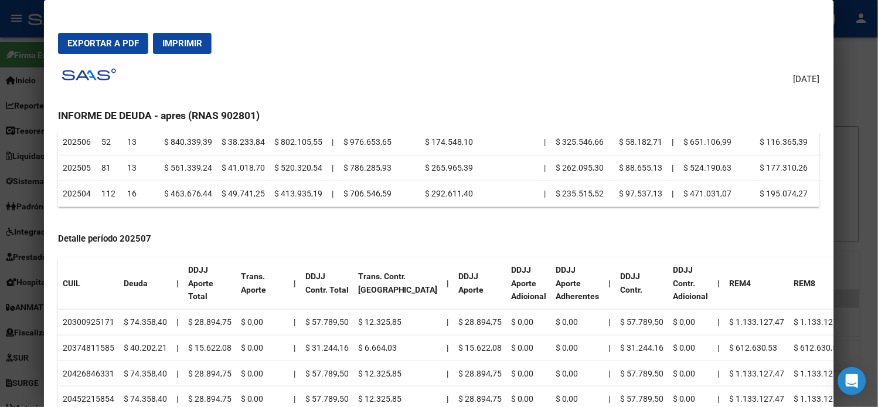
click at [94, 347] on td "20374811585" at bounding box center [88, 348] width 61 height 26
copy td "20374811585"
click at [98, 367] on td "20426846331" at bounding box center [88, 373] width 61 height 26
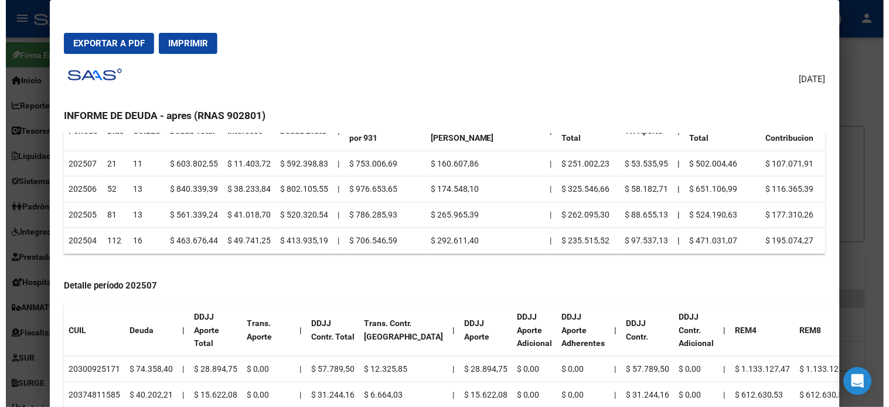
scroll to position [195, 0]
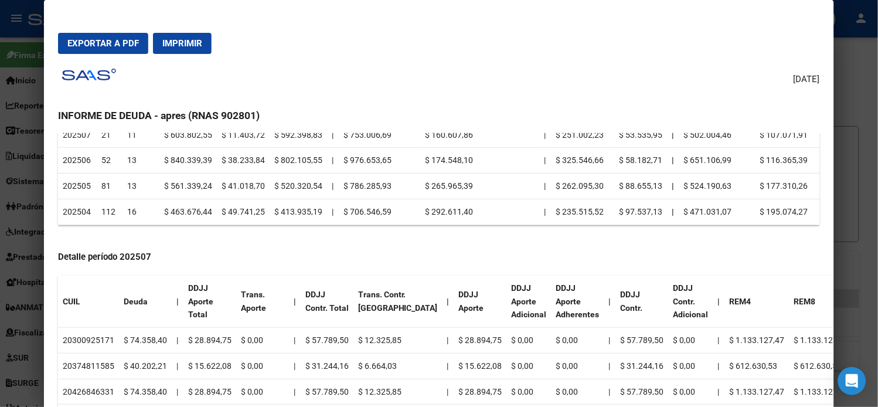
click at [30, 142] on div at bounding box center [439, 203] width 878 height 407
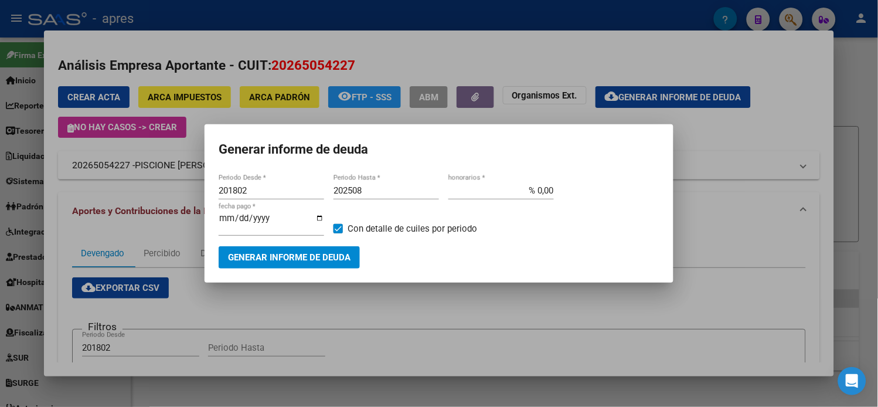
click at [26, 144] on div at bounding box center [439, 203] width 878 height 407
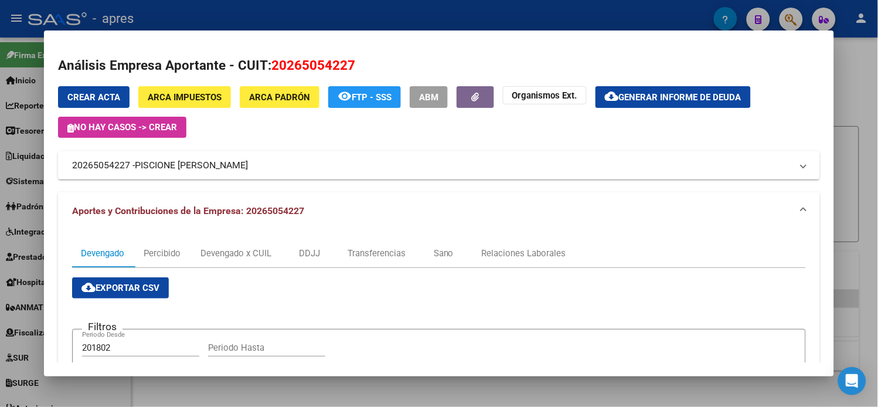
click at [21, 144] on div at bounding box center [439, 203] width 878 height 407
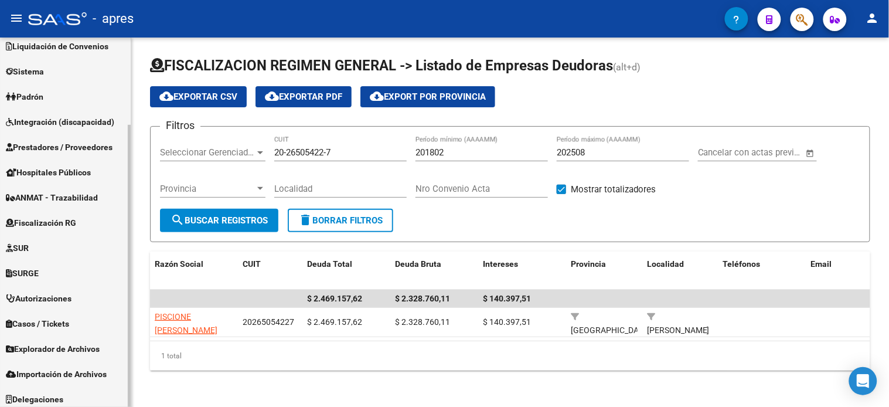
scroll to position [114, 0]
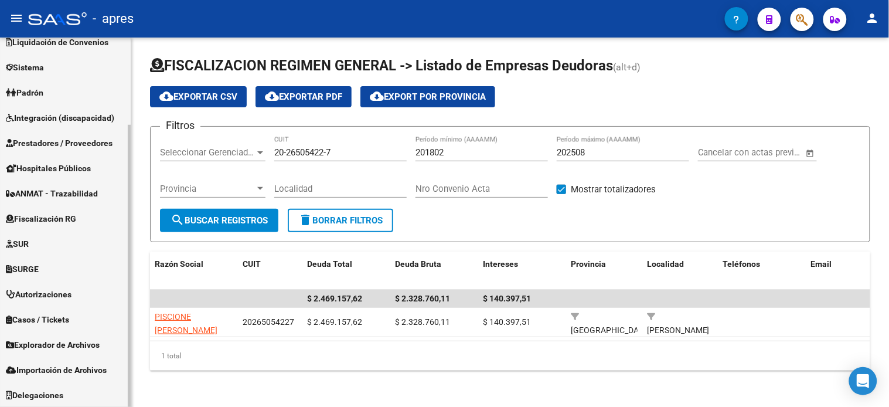
click at [57, 345] on span "Explorador de Archivos" at bounding box center [53, 344] width 94 height 13
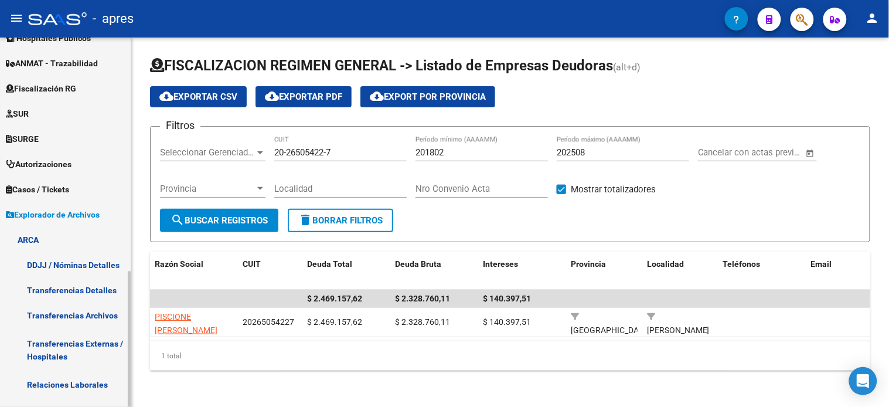
click at [40, 206] on link "Explorador de Archivos" at bounding box center [65, 214] width 131 height 25
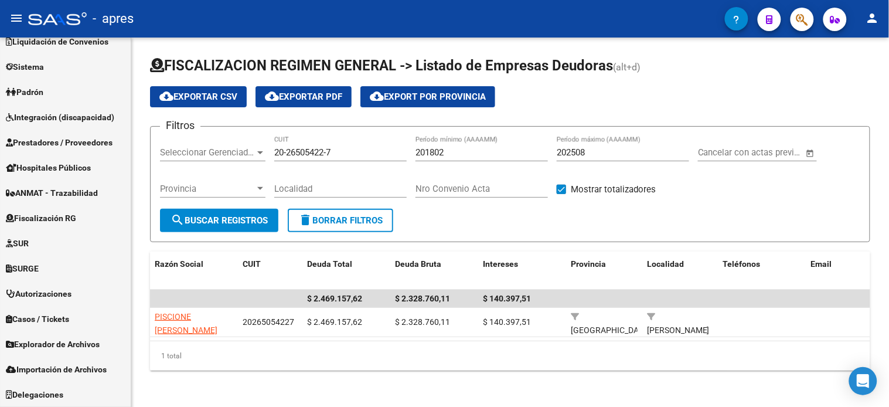
scroll to position [114, 0]
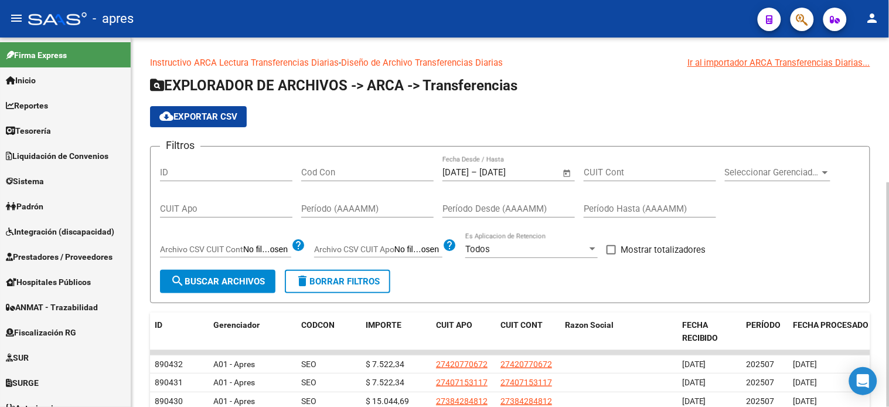
click at [570, 175] on span "Open calendar" at bounding box center [567, 173] width 28 height 28
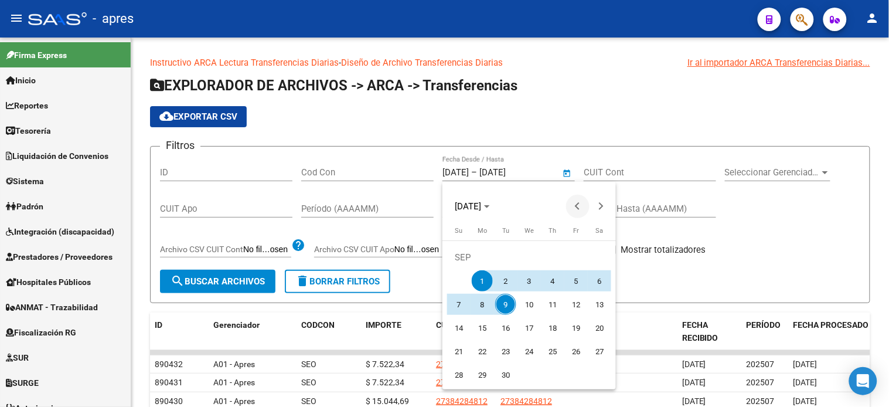
click at [575, 203] on span "Previous month" at bounding box center [577, 206] width 23 height 23
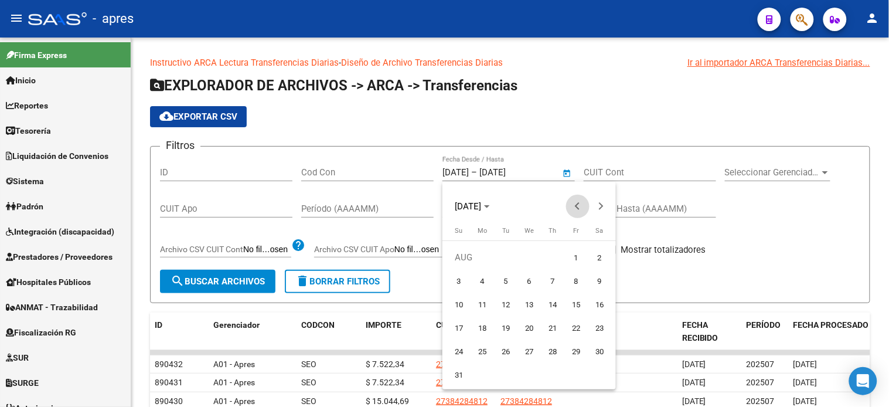
click at [576, 203] on span "Previous month" at bounding box center [577, 206] width 23 height 23
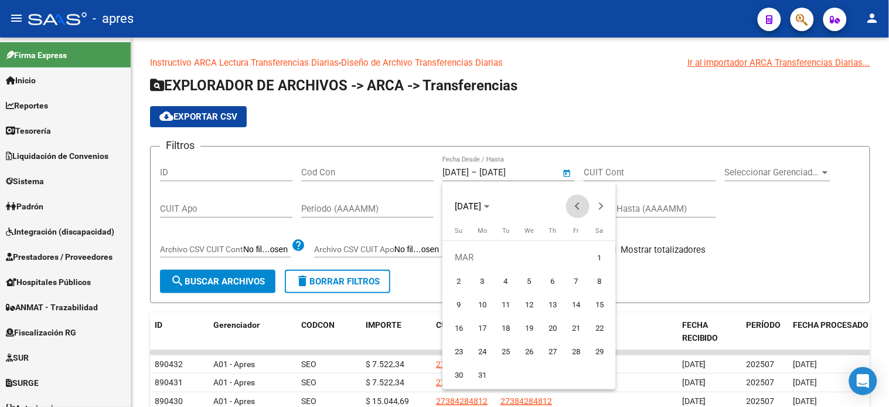
click at [576, 203] on span "Previous month" at bounding box center [577, 206] width 23 height 23
click at [530, 258] on span "1" at bounding box center [529, 257] width 21 height 21
type input "[DATE]"
click at [601, 207] on button "Next month" at bounding box center [600, 206] width 23 height 23
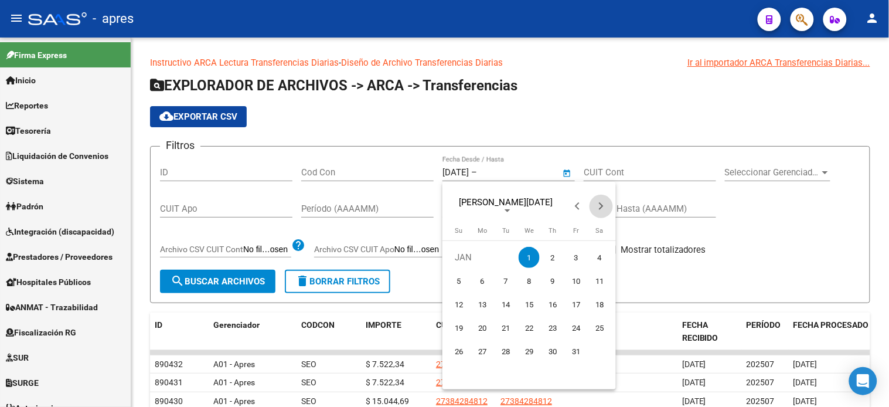
click at [601, 207] on button "Next month" at bounding box center [600, 206] width 23 height 23
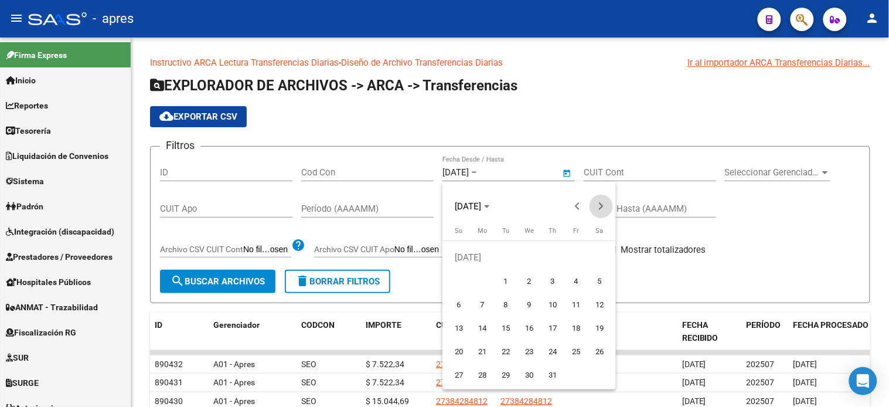
click at [601, 207] on button "Next month" at bounding box center [600, 206] width 23 height 23
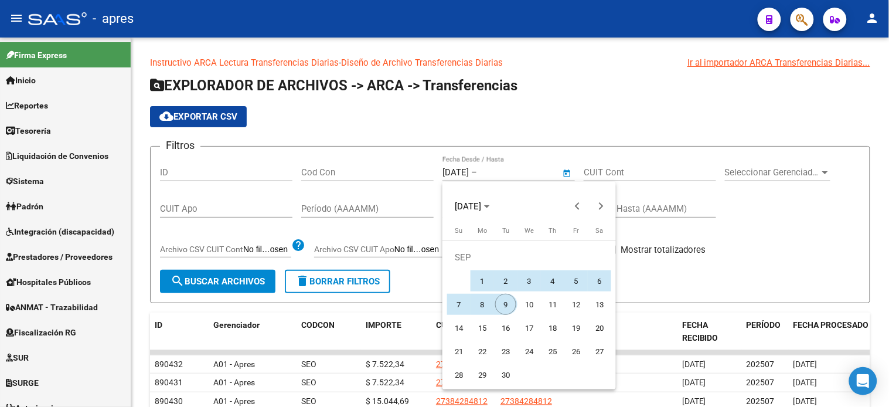
click at [508, 306] on span "9" at bounding box center [505, 304] width 21 height 21
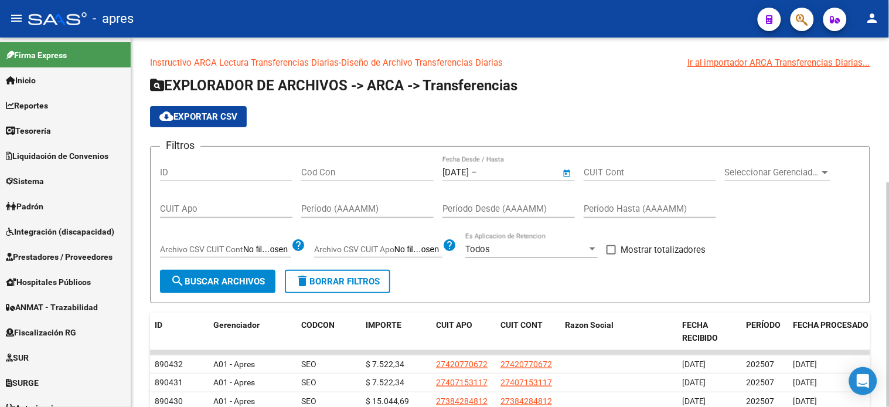
type input "[DATE]"
click at [230, 201] on div "CUIT Apo" at bounding box center [226, 204] width 132 height 25
click at [230, 209] on input "CUIT Apo" at bounding box center [226, 208] width 132 height 11
type input "27-40250641-0"
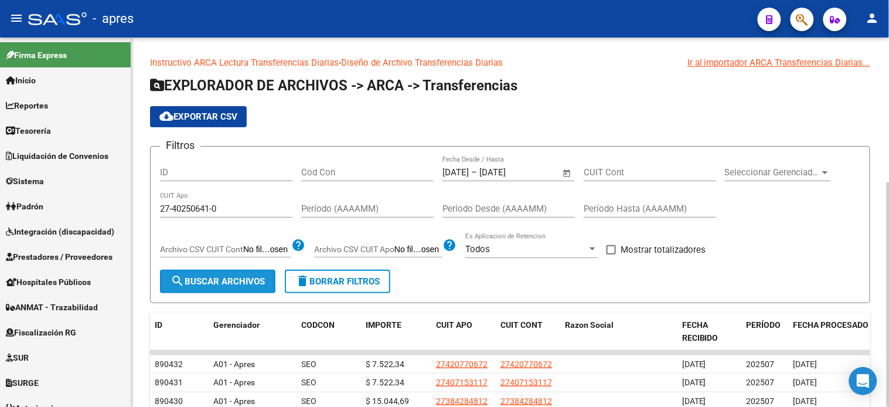
click at [246, 285] on span "search Buscar Archivos" at bounding box center [218, 281] width 94 height 11
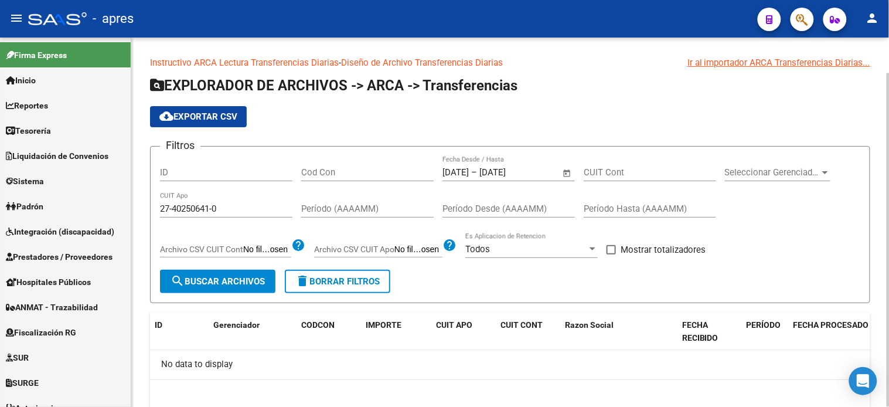
scroll to position [39, 0]
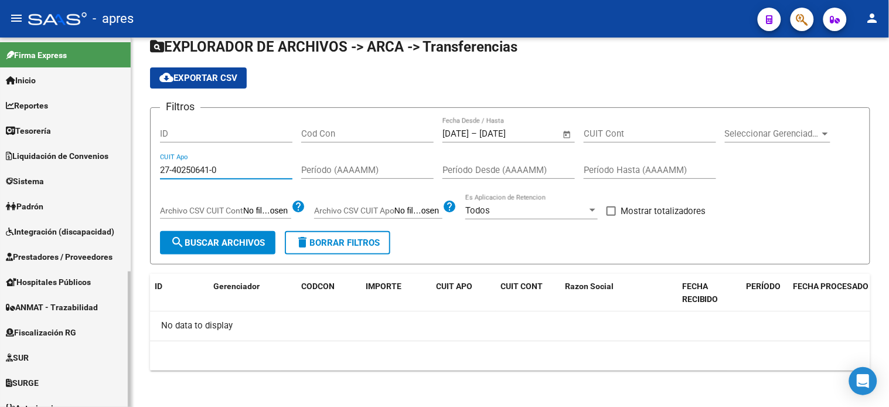
drag, startPoint x: 247, startPoint y: 173, endPoint x: 120, endPoint y: 171, distance: 127.2
click at [120, 171] on mat-sidenav-container "Firma Express Inicio Instructivos Contacto OS Reportes Tablero de Control Ingre…" at bounding box center [444, 222] width 889 height 369
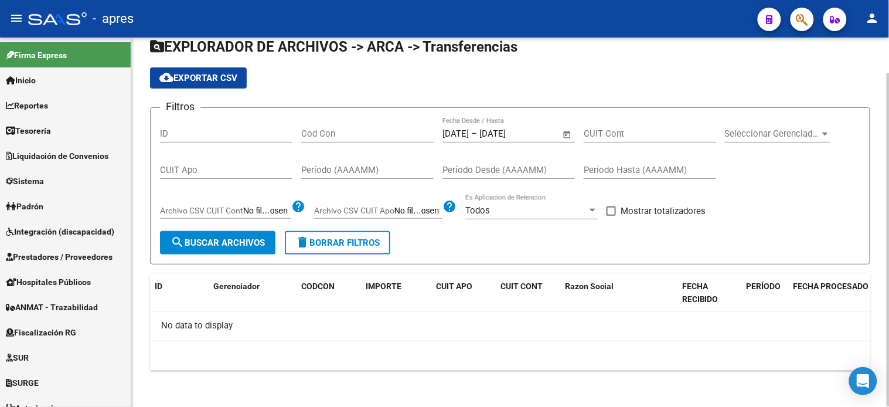
click at [625, 127] on div "CUIT Cont" at bounding box center [650, 129] width 132 height 25
click at [617, 137] on input "CUIT Cont" at bounding box center [650, 133] width 132 height 11
paste input "20-26505422-7"
type input "20-26505422-7"
click at [229, 242] on span "search Buscar Archivos" at bounding box center [218, 242] width 94 height 11
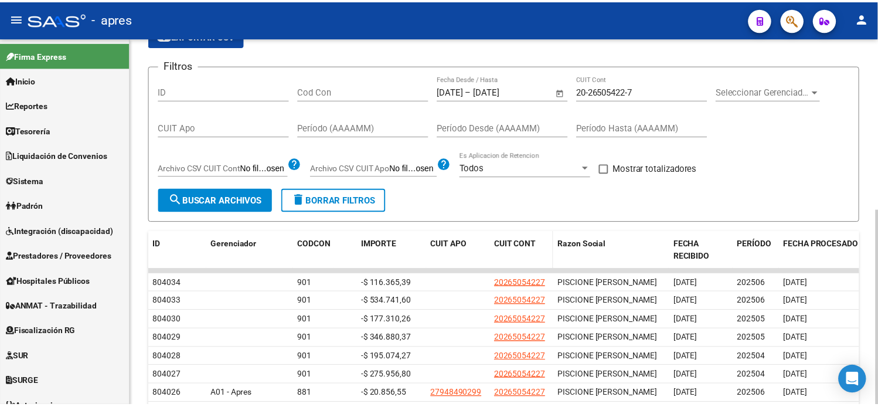
scroll to position [104, 0]
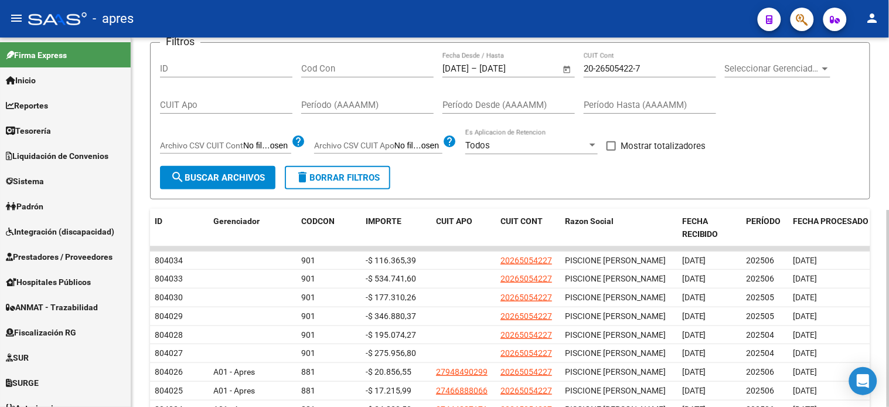
click at [611, 65] on input "20-26505422-7" at bounding box center [650, 68] width 132 height 11
click at [612, 65] on input "20-26505422-7" at bounding box center [650, 68] width 132 height 11
click at [208, 107] on input "CUIT Apo" at bounding box center [226, 105] width 132 height 11
paste input "20-30092517-1"
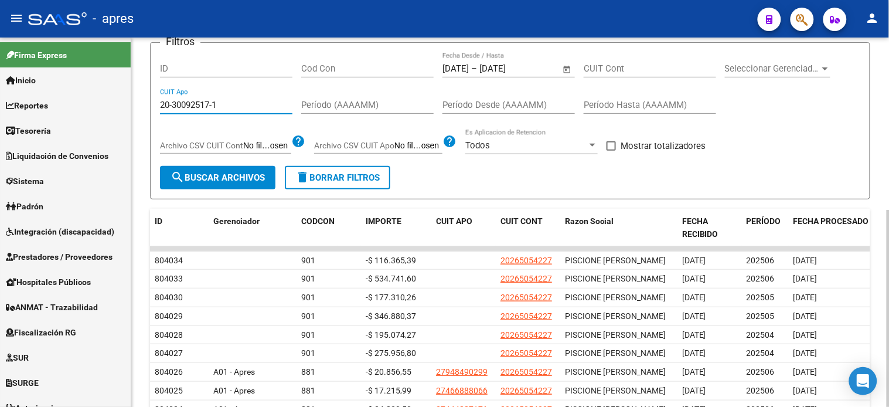
type input "20-30092517-1"
click at [183, 182] on mat-icon "search" at bounding box center [178, 177] width 14 height 14
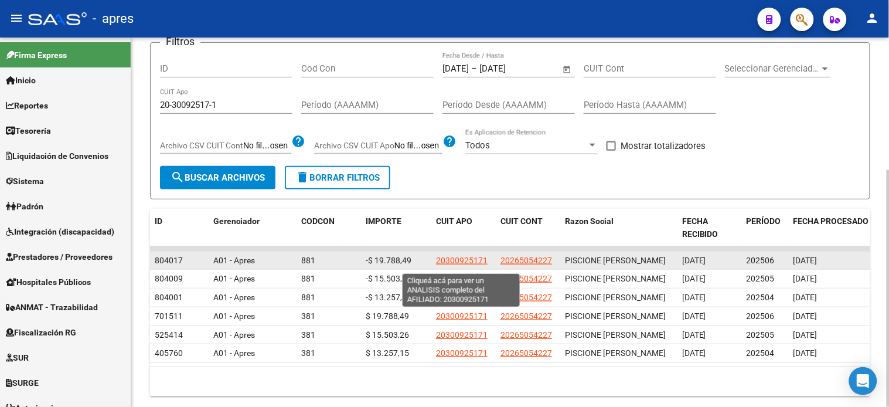
click at [461, 265] on span "20300925171" at bounding box center [462, 259] width 52 height 9
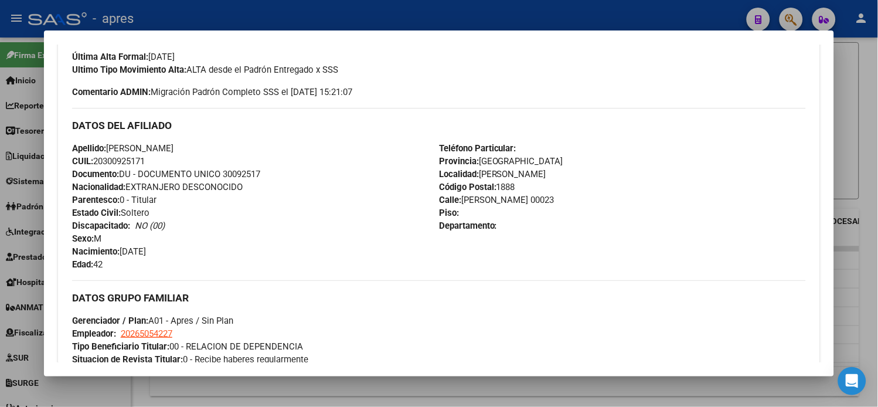
scroll to position [390, 0]
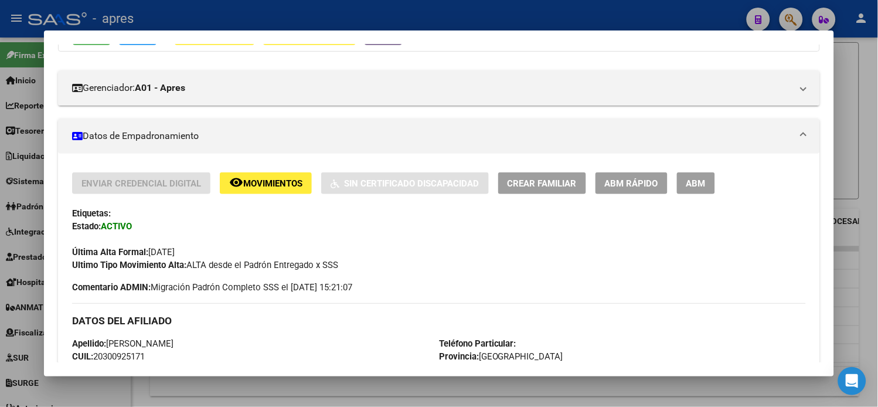
click at [129, 139] on mat-panel-title "Datos de Empadronamiento" at bounding box center [432, 136] width 720 height 14
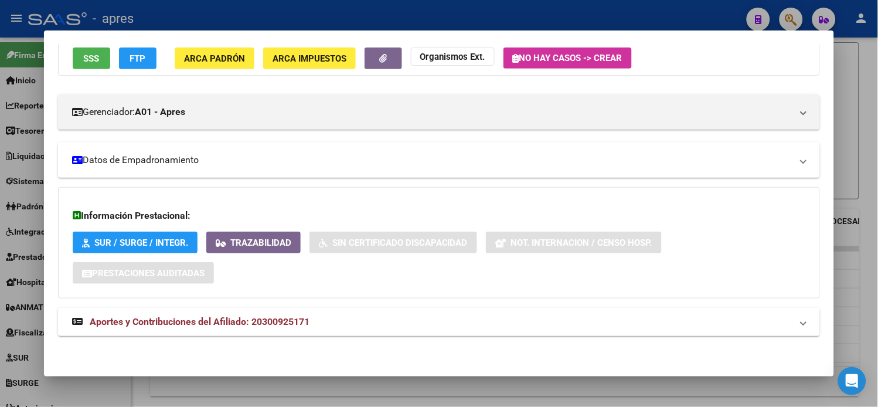
click at [130, 155] on mat-panel-title "Datos de Empadronamiento" at bounding box center [432, 160] width 720 height 14
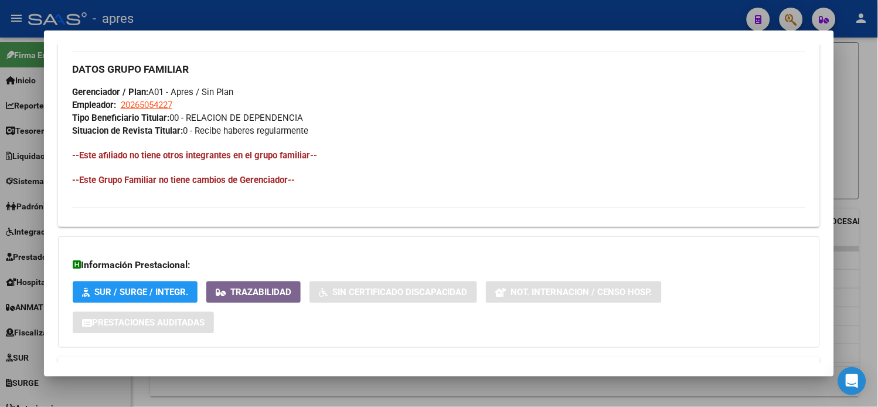
scroll to position [586, 0]
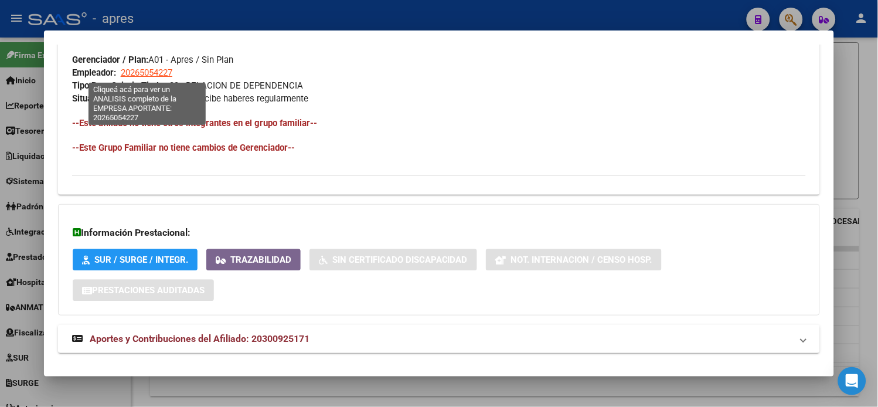
click at [157, 74] on span "20265054227" at bounding box center [147, 72] width 52 height 11
type textarea "20265054227"
click at [142, 74] on span "20265054227" at bounding box center [147, 72] width 52 height 11
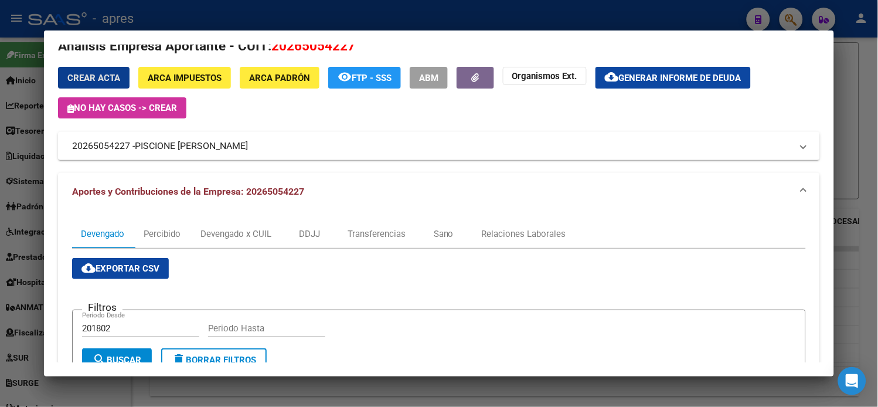
scroll to position [0, 0]
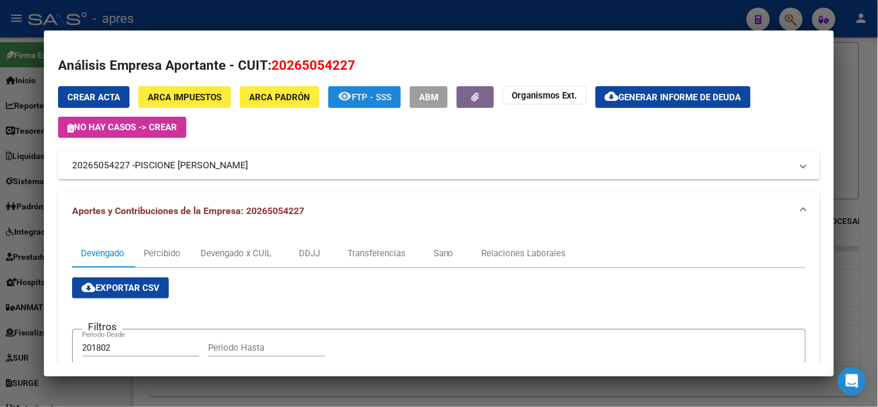
click at [364, 106] on button "remove_red_eye FTP - SSS" at bounding box center [364, 97] width 73 height 22
click at [239, 168] on span "PISCIONE [PERSON_NAME]" at bounding box center [191, 165] width 113 height 14
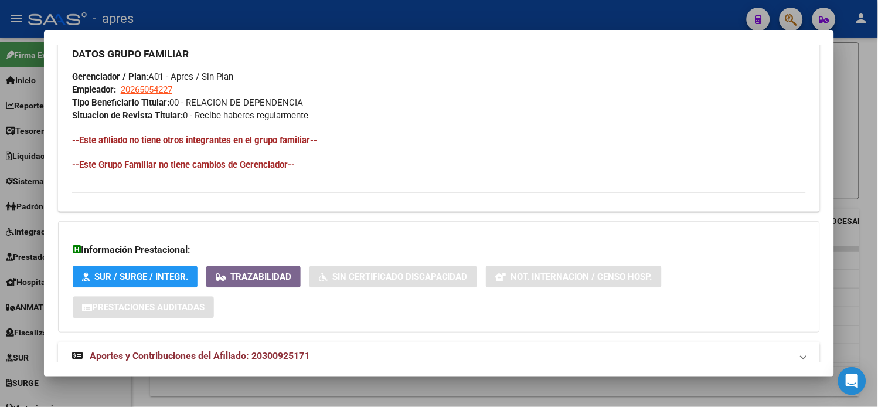
scroll to position [604, 0]
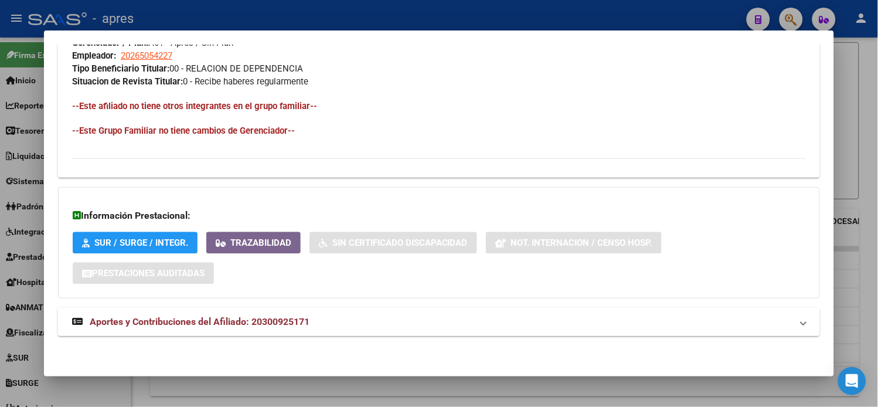
click at [224, 323] on span "Aportes y Contribuciones del Afiliado: 20300925171" at bounding box center [200, 321] width 220 height 11
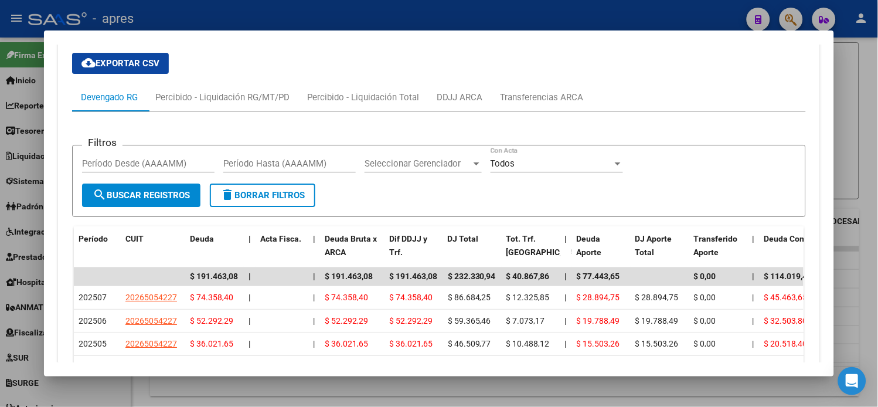
scroll to position [933, 0]
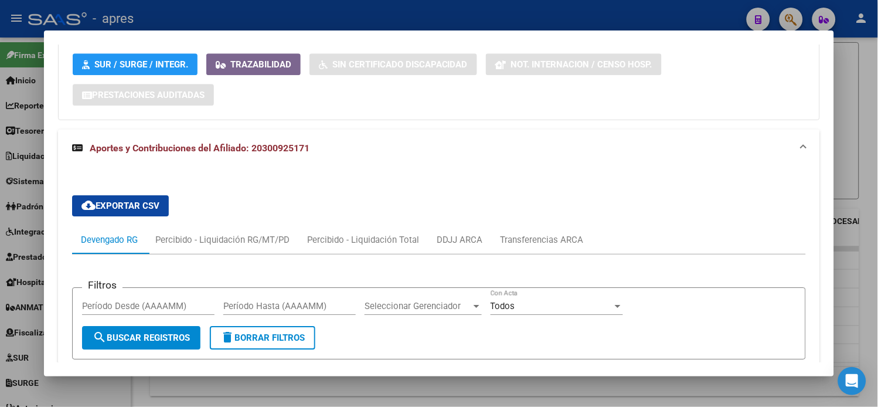
click at [154, 154] on span "Aportes y Contribuciones del Afiliado: 20300925171" at bounding box center [200, 147] width 220 height 11
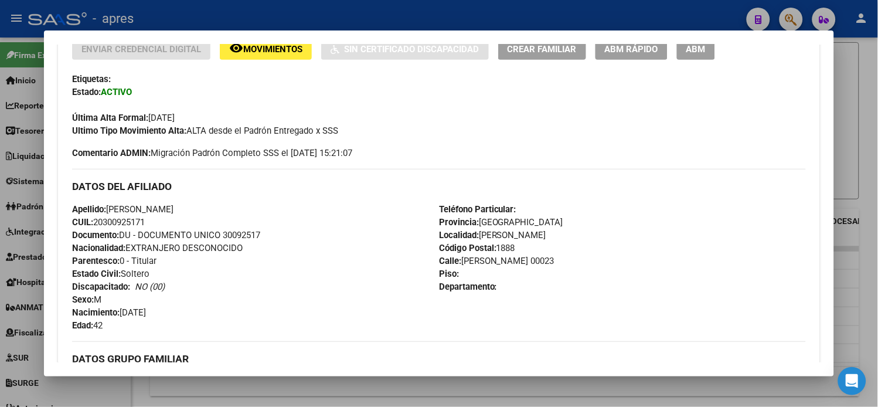
scroll to position [267, 0]
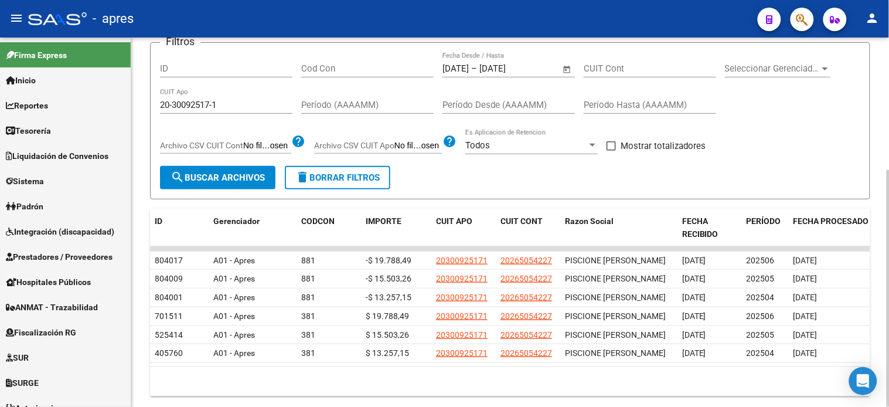
click at [227, 105] on input "20-30092517-1" at bounding box center [226, 105] width 132 height 11
paste input "7481158-5"
type input "20-37481158-5"
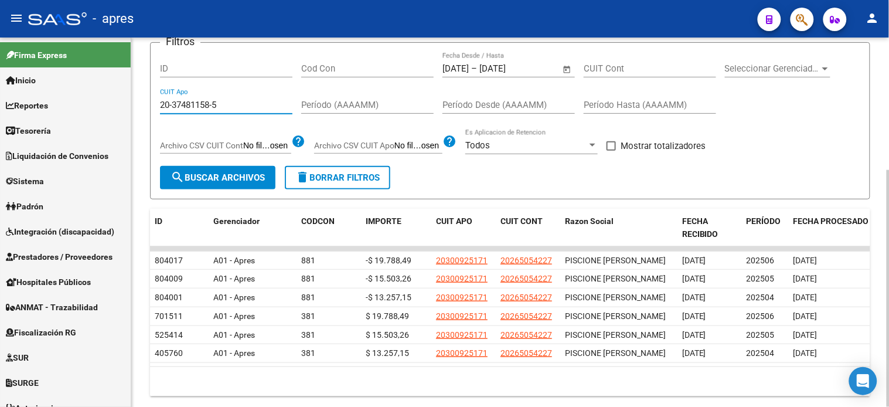
click at [221, 183] on button "search Buscar Archivos" at bounding box center [217, 177] width 115 height 23
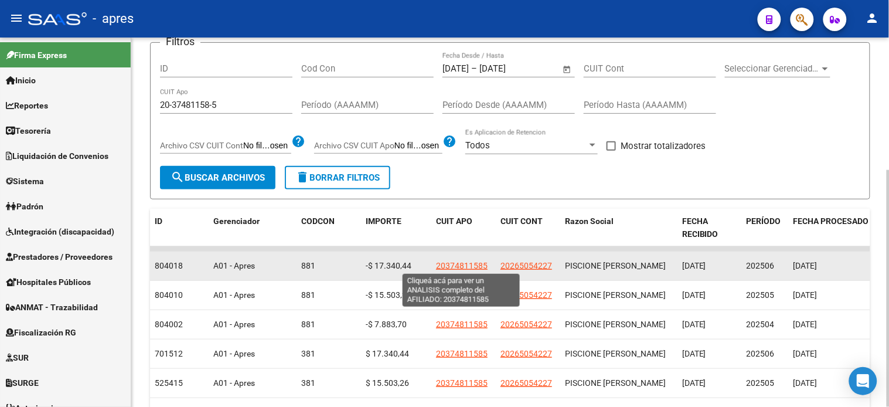
click at [449, 267] on span "20374811585" at bounding box center [462, 265] width 52 height 9
type textarea "20374811585"
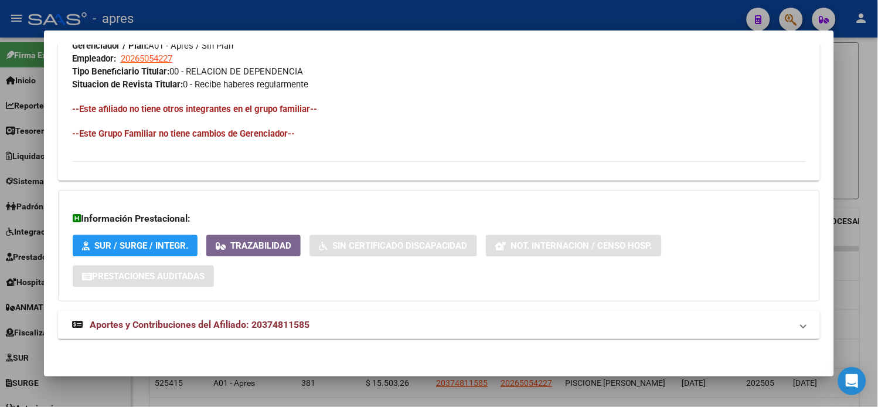
scroll to position [604, 0]
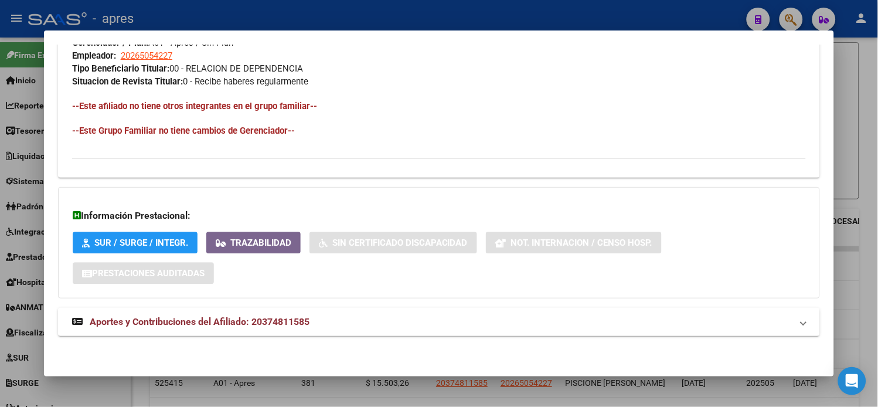
click at [139, 250] on button "SUR / SURGE / INTEGR." at bounding box center [135, 242] width 125 height 22
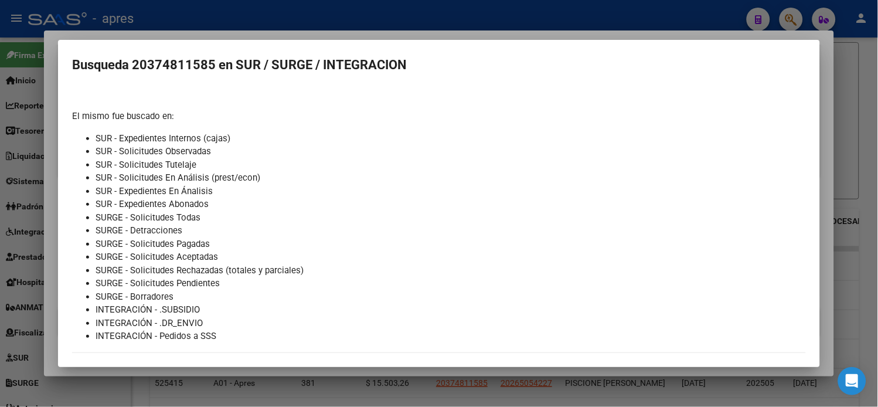
scroll to position [43, 0]
click at [60, 239] on mat-dialog-content "Hemos buscado el CUIL - 20374811585 - y el mismo no lo encontramos en la página…" at bounding box center [439, 220] width 762 height 264
click at [36, 247] on div at bounding box center [439, 203] width 878 height 407
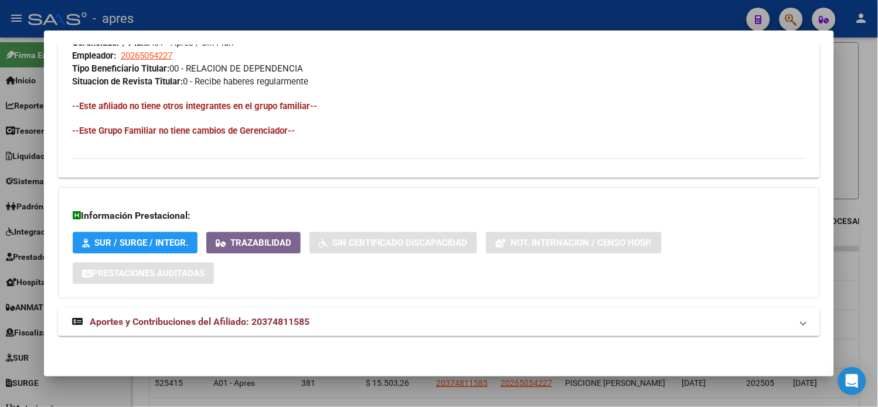
click at [255, 251] on button "Trazabilidad" at bounding box center [253, 242] width 94 height 22
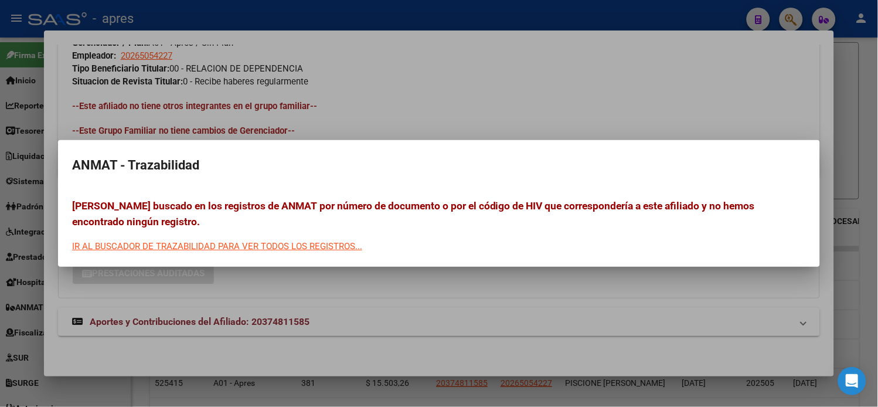
click at [9, 209] on div at bounding box center [439, 203] width 878 height 407
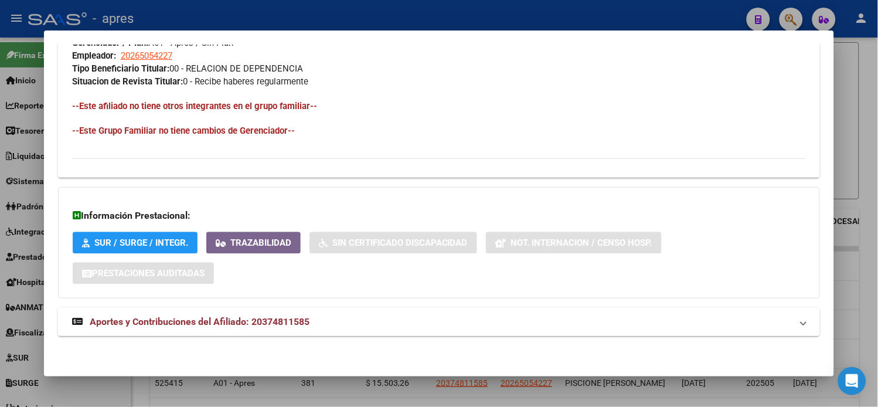
click at [208, 323] on span "Aportes y Contribuciones del Afiliado: 20374811585" at bounding box center [200, 321] width 220 height 11
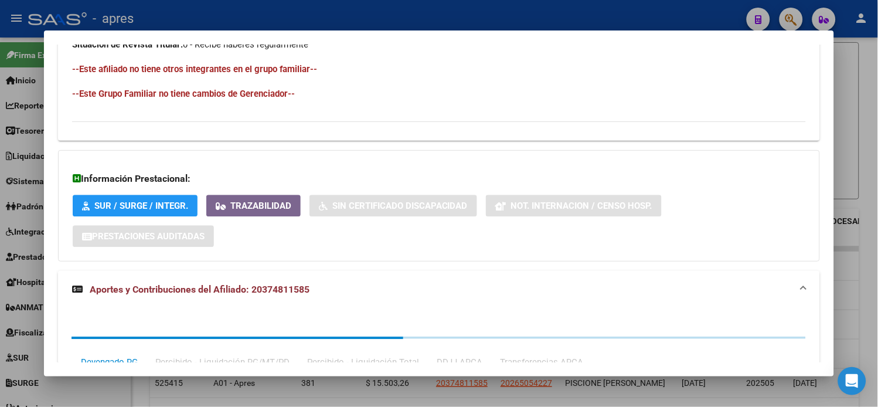
scroll to position [672, 0]
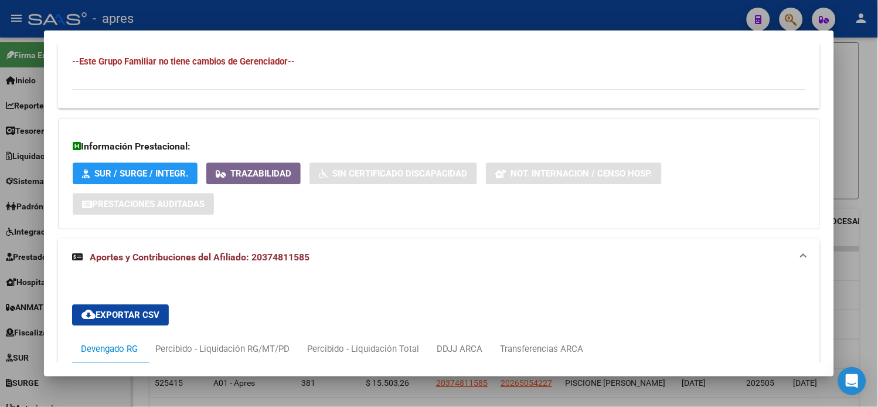
click at [183, 258] on span "Aportes y Contribuciones del Afiliado: 20374811585" at bounding box center [200, 256] width 220 height 11
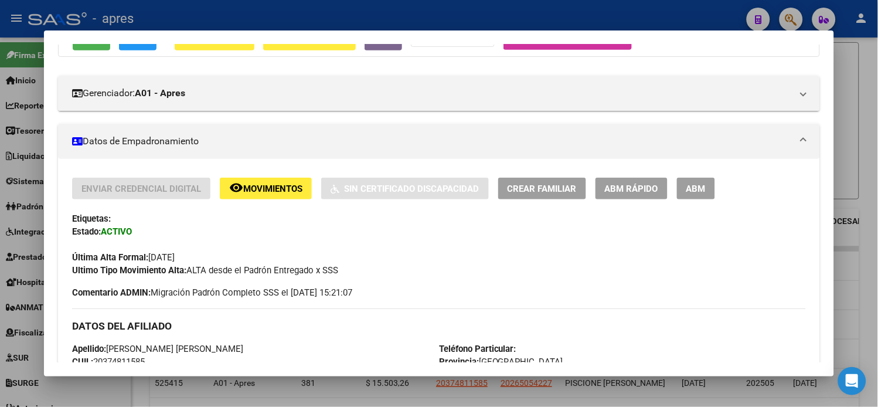
scroll to position [148, 0]
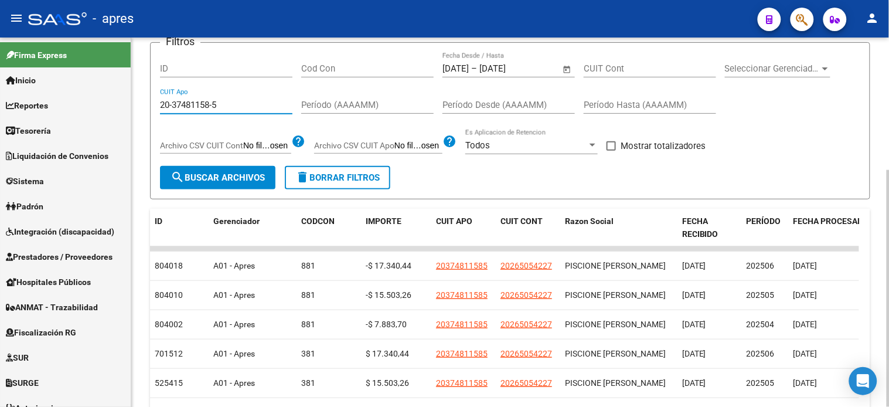
click at [195, 109] on input "20-37481158-5" at bounding box center [226, 105] width 132 height 11
paste input "42684633-1"
type input "20-42684633-1"
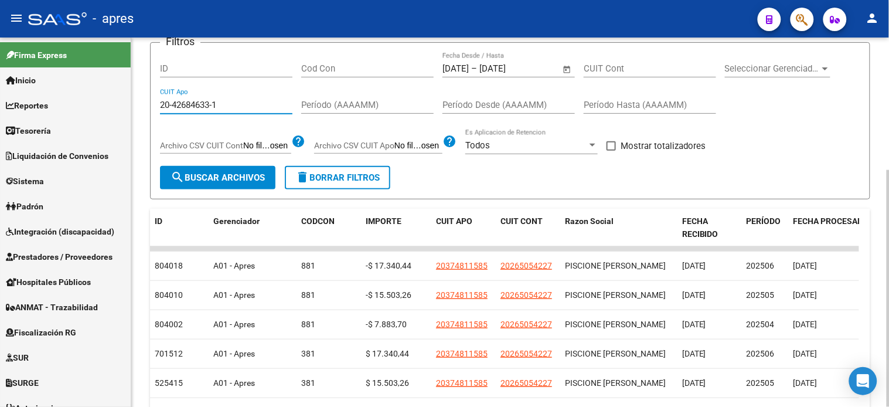
click at [197, 178] on span "search Buscar Archivos" at bounding box center [218, 177] width 94 height 11
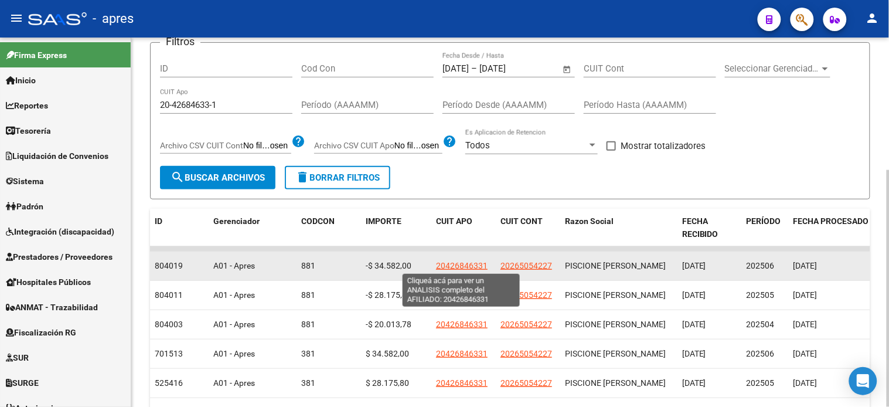
click at [454, 264] on span "20426846331" at bounding box center [462, 265] width 52 height 9
type textarea "20426846331"
click at [456, 264] on span "20426846331" at bounding box center [462, 265] width 52 height 9
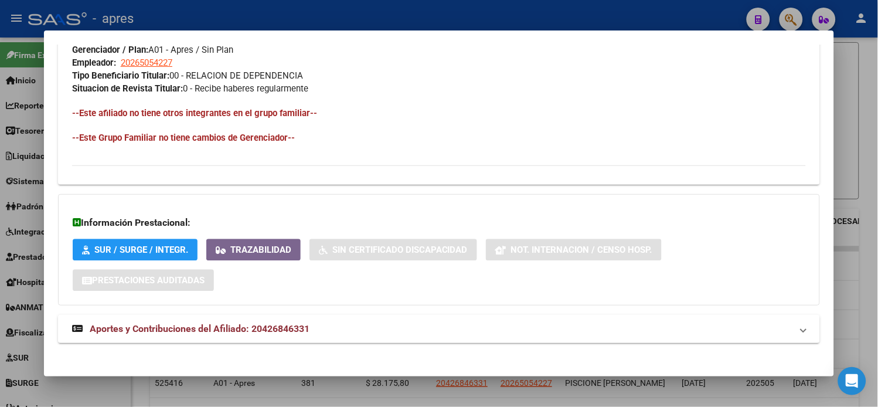
scroll to position [604, 0]
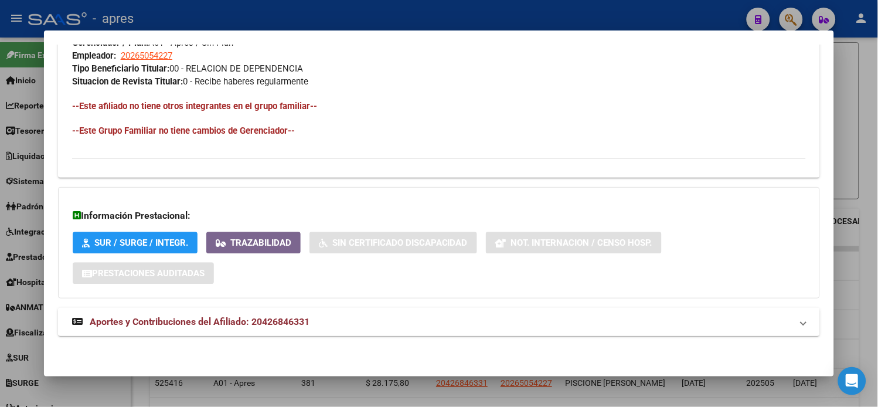
click at [198, 328] on strong "Aportes y Contribuciones del Afiliado: 20426846331" at bounding box center [190, 322] width 237 height 14
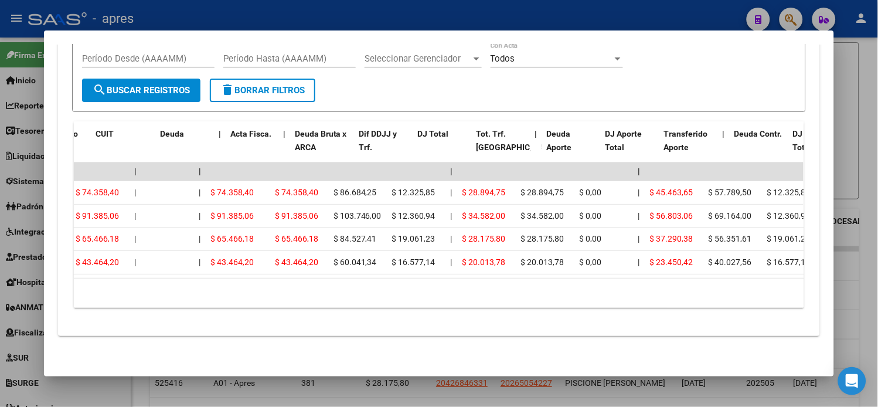
scroll to position [0, 0]
